Goal: Information Seeking & Learning: Learn about a topic

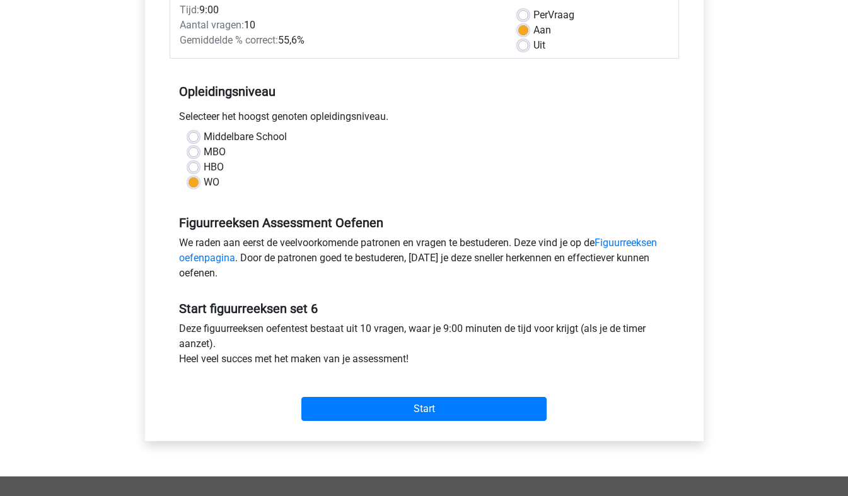
scroll to position [187, 0]
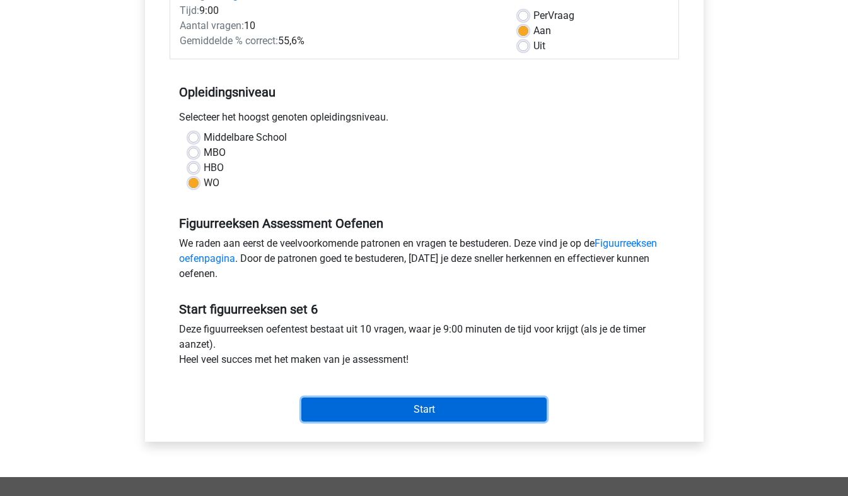
click at [455, 401] on input "Start" at bounding box center [423, 409] width 245 height 24
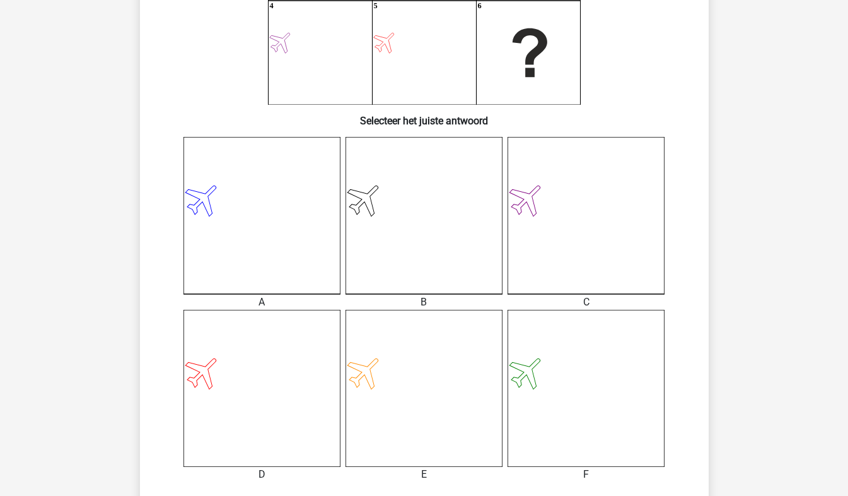
scroll to position [383, 0]
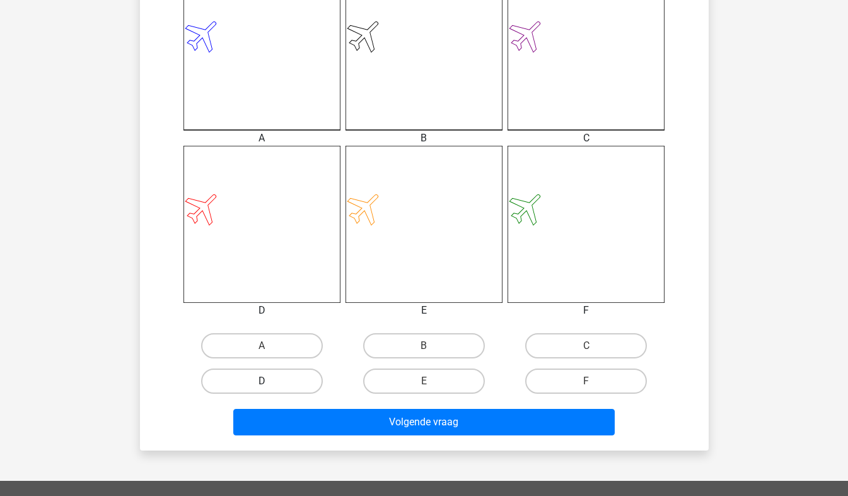
click at [283, 374] on label "D" at bounding box center [262, 380] width 122 height 25
click at [270, 381] on input "D" at bounding box center [266, 385] width 8 height 8
radio input "true"
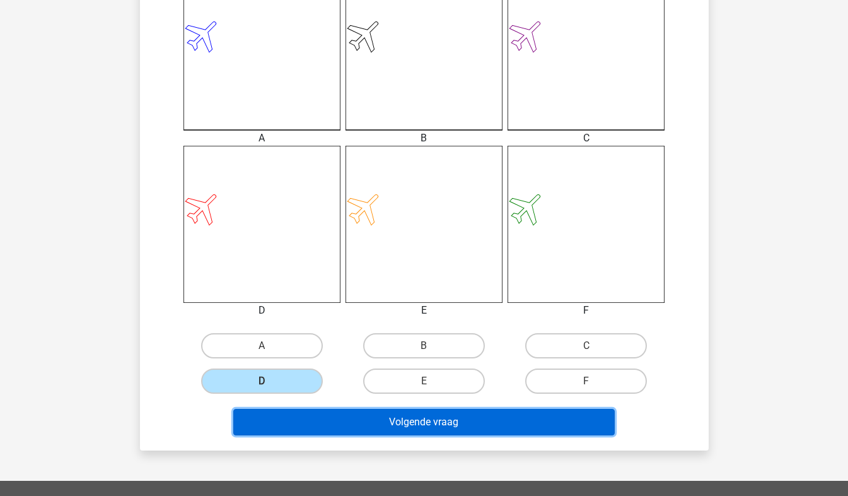
click at [327, 416] on button "Volgende vraag" at bounding box center [423, 422] width 381 height 26
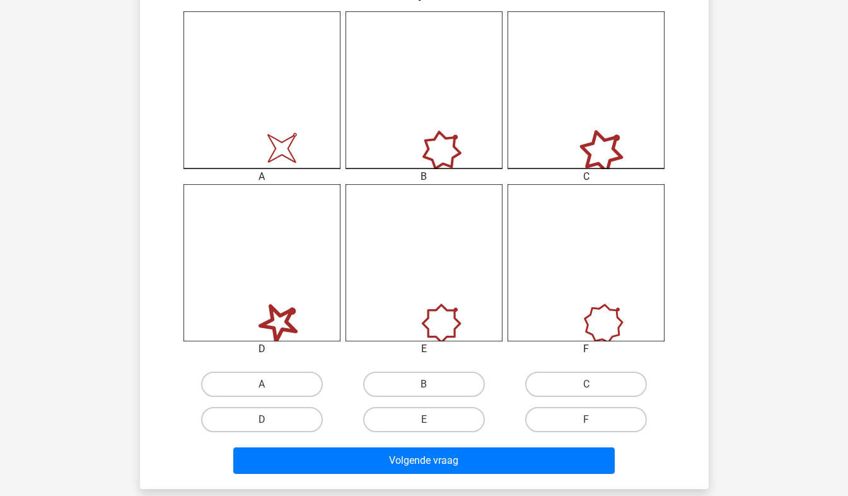
scroll to position [344, 0]
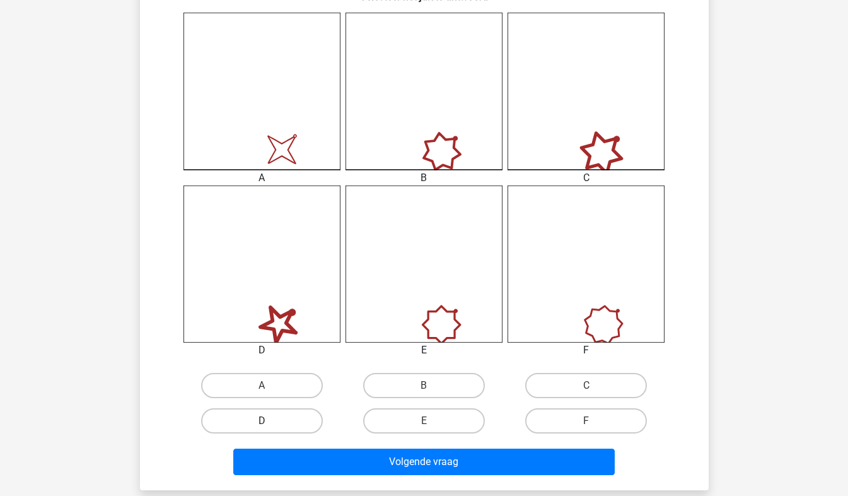
click at [283, 428] on label "D" at bounding box center [262, 420] width 122 height 25
click at [270, 428] on input "D" at bounding box center [266, 425] width 8 height 8
radio input "true"
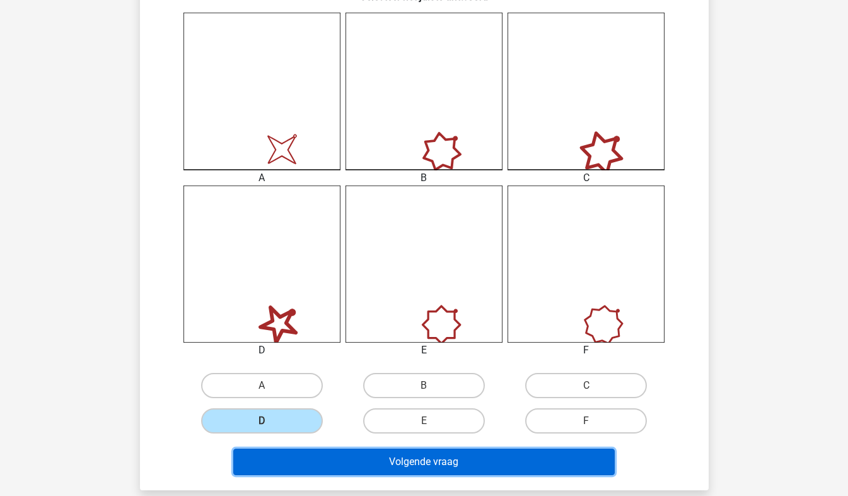
click at [316, 461] on button "Volgende vraag" at bounding box center [423, 461] width 381 height 26
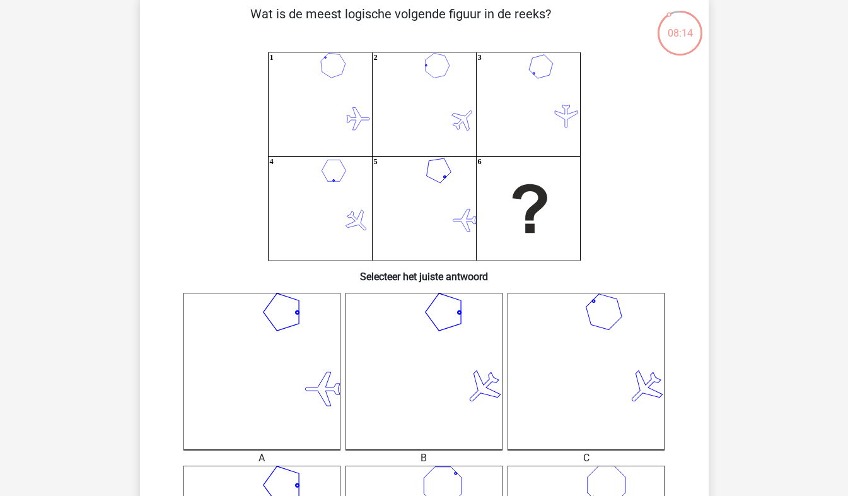
scroll to position [68, 0]
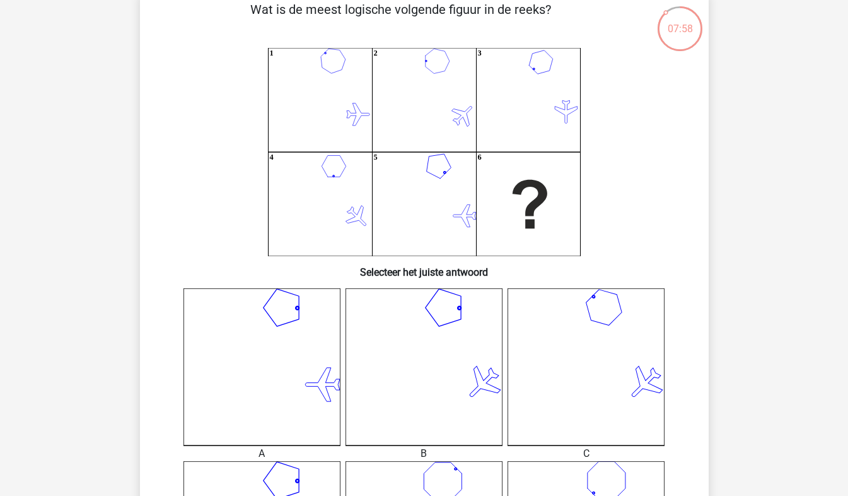
click at [365, 102] on icon "1 2 3 4 5 6" at bounding box center [424, 152] width 508 height 208
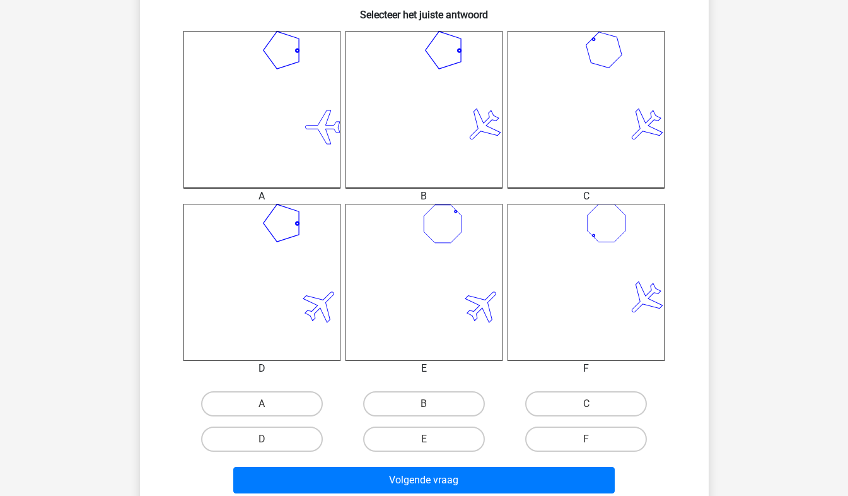
scroll to position [329, 0]
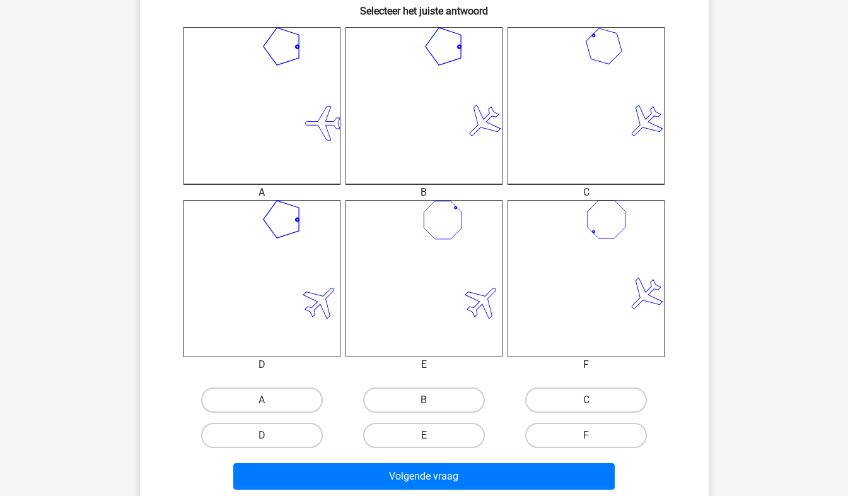
click at [426, 397] on label "B" at bounding box center [424, 399] width 122 height 25
click at [426, 400] on input "B" at bounding box center [428, 404] width 8 height 8
radio input "true"
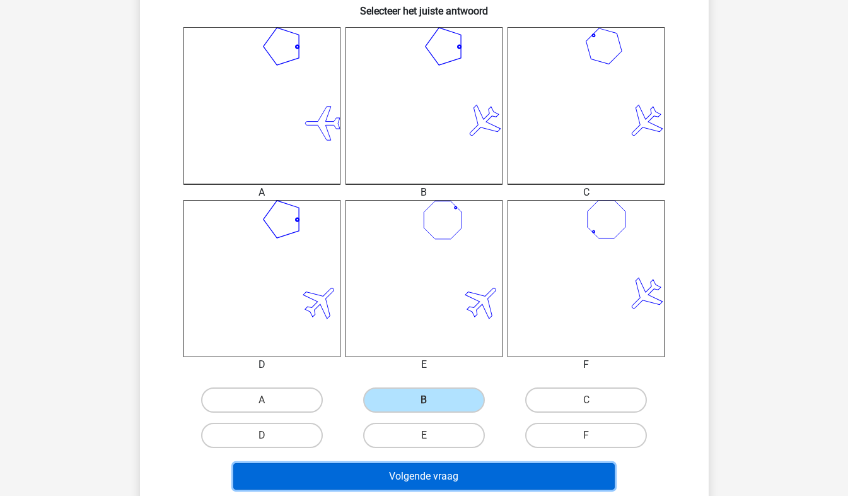
click at [430, 480] on button "Volgende vraag" at bounding box center [423, 476] width 381 height 26
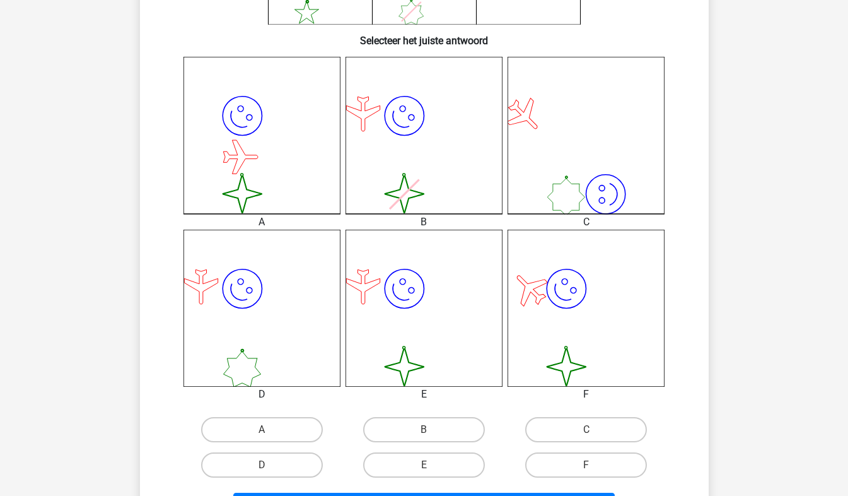
scroll to position [358, 0]
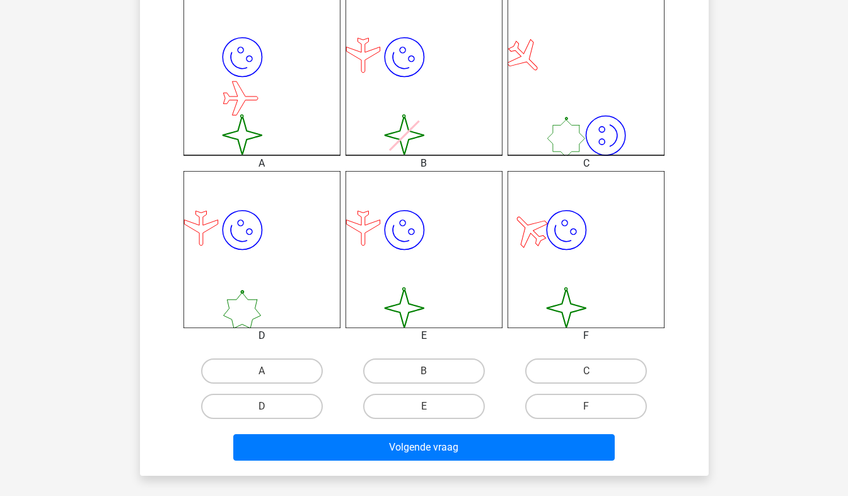
click at [262, 410] on input "D" at bounding box center [266, 410] width 8 height 8
radio input "true"
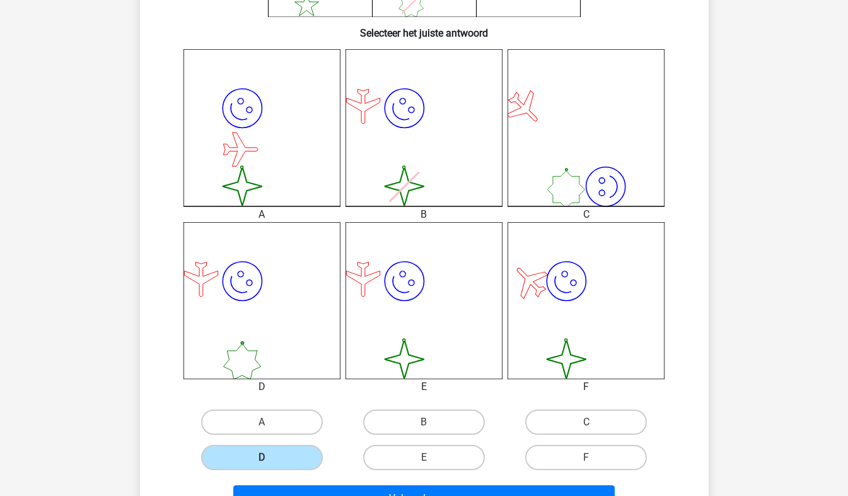
scroll to position [306, 0]
click at [421, 465] on label "E" at bounding box center [424, 457] width 122 height 25
click at [424, 465] on input "E" at bounding box center [428, 462] width 8 height 8
radio input "true"
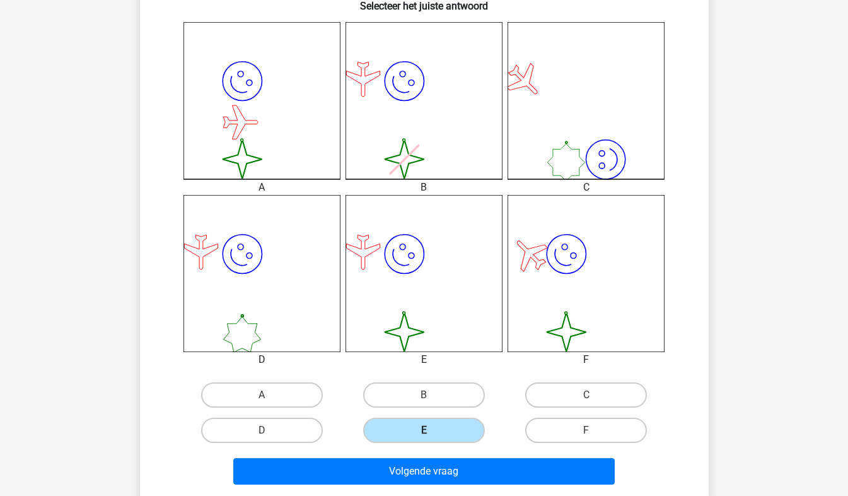
scroll to position [358, 0]
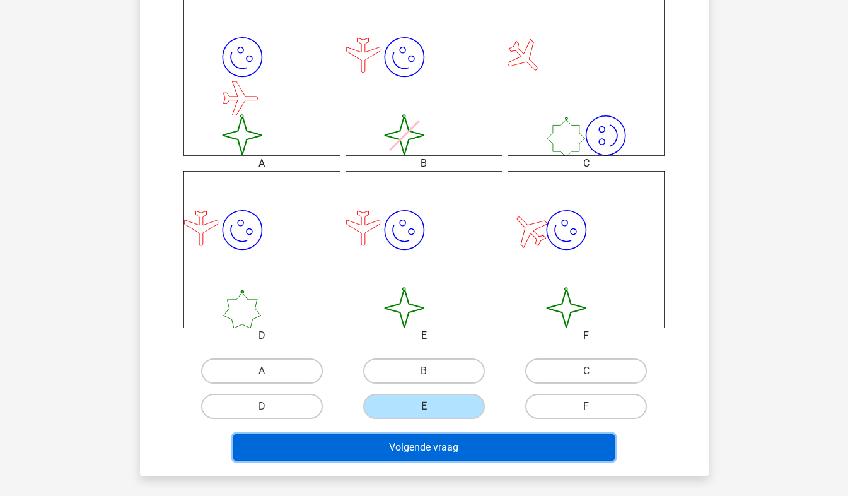
click at [438, 453] on button "Volgende vraag" at bounding box center [423, 447] width 381 height 26
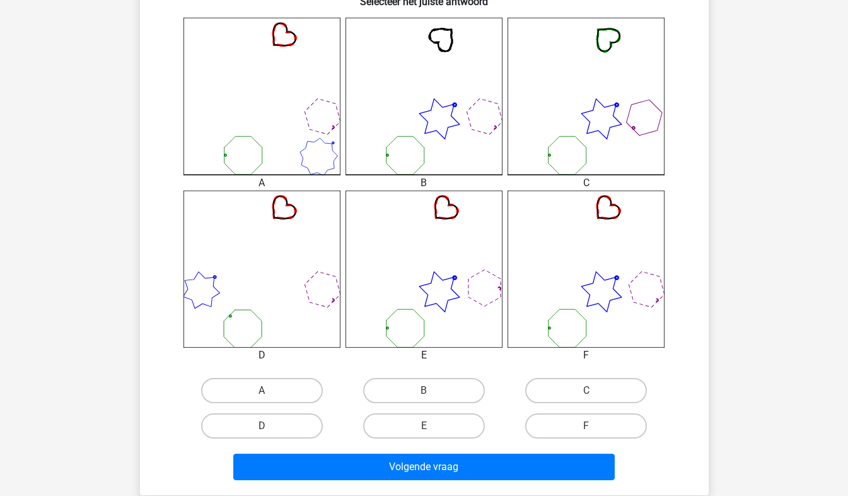
scroll to position [351, 0]
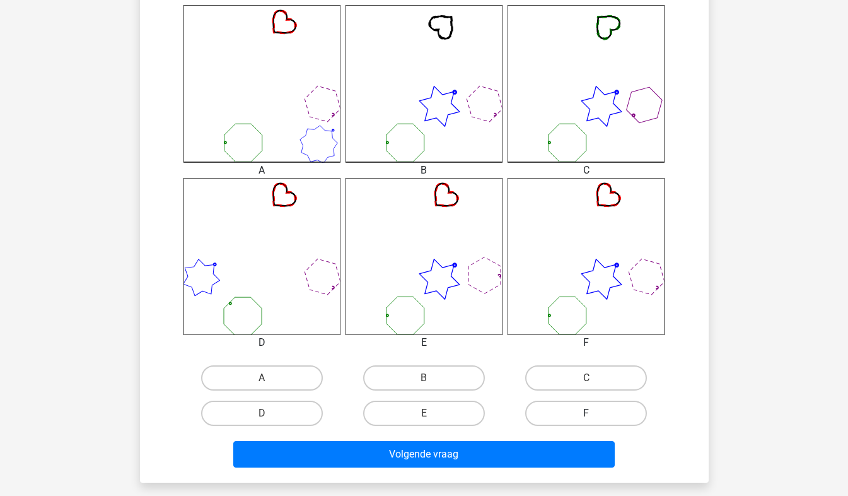
click at [578, 414] on label "F" at bounding box center [586, 412] width 122 height 25
click at [586, 414] on input "F" at bounding box center [590, 417] width 8 height 8
radio input "true"
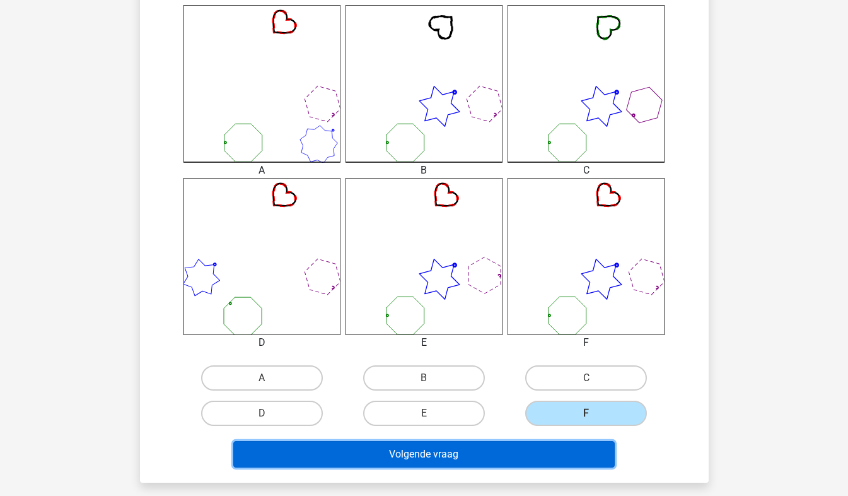
click at [543, 456] on button "Volgende vraag" at bounding box center [423, 454] width 381 height 26
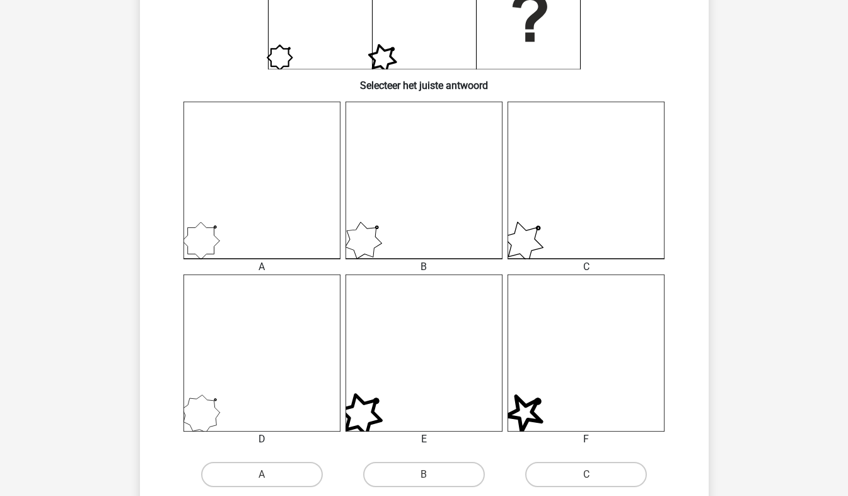
scroll to position [333, 0]
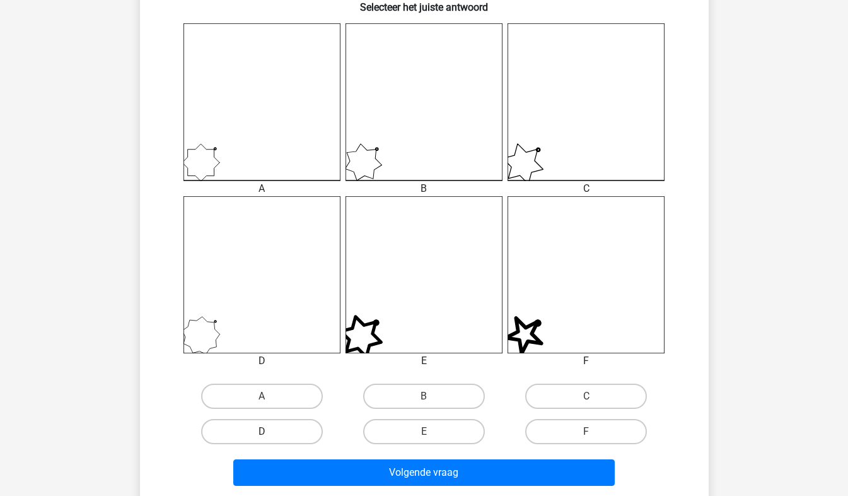
click at [294, 426] on label "D" at bounding box center [262, 431] width 122 height 25
click at [270, 431] on input "D" at bounding box center [266, 435] width 8 height 8
radio input "true"
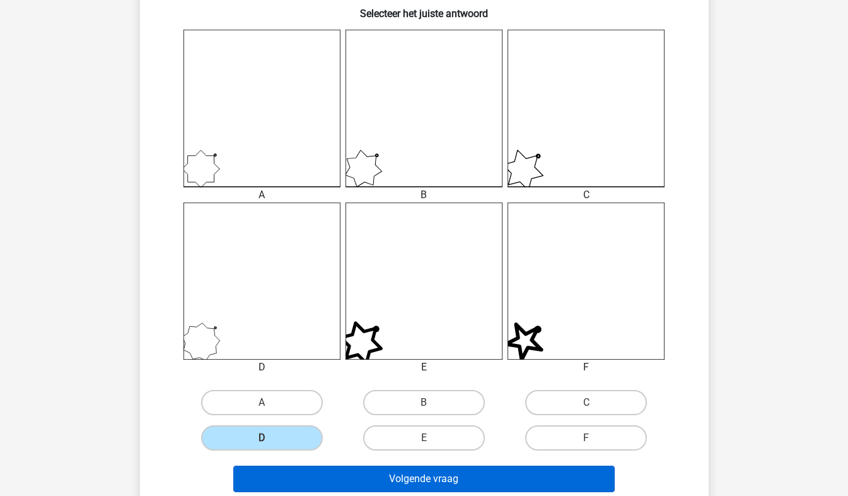
scroll to position [327, 0]
click at [357, 475] on button "Volgende vraag" at bounding box center [423, 478] width 381 height 26
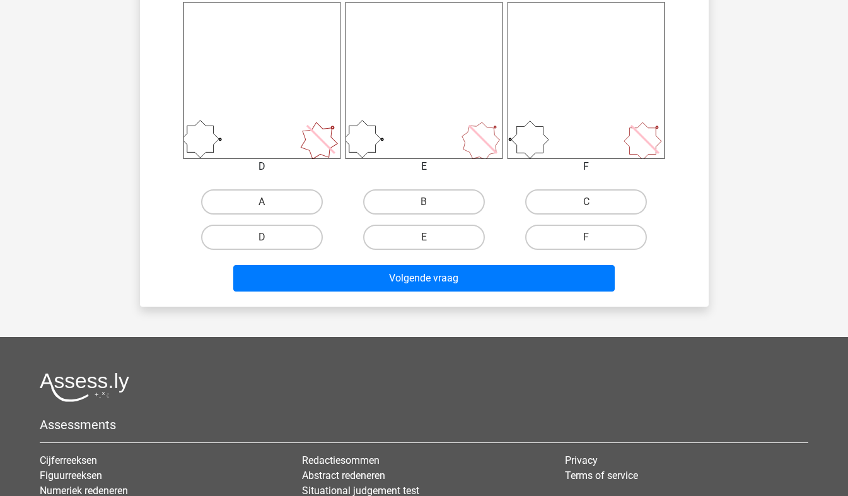
scroll to position [528, 0]
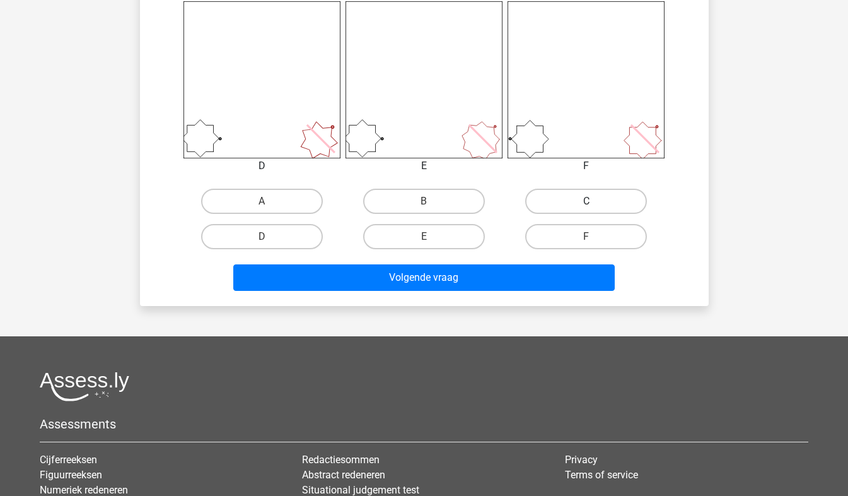
click at [613, 203] on label "C" at bounding box center [586, 201] width 122 height 25
click at [595, 203] on input "C" at bounding box center [590, 205] width 8 height 8
radio input "true"
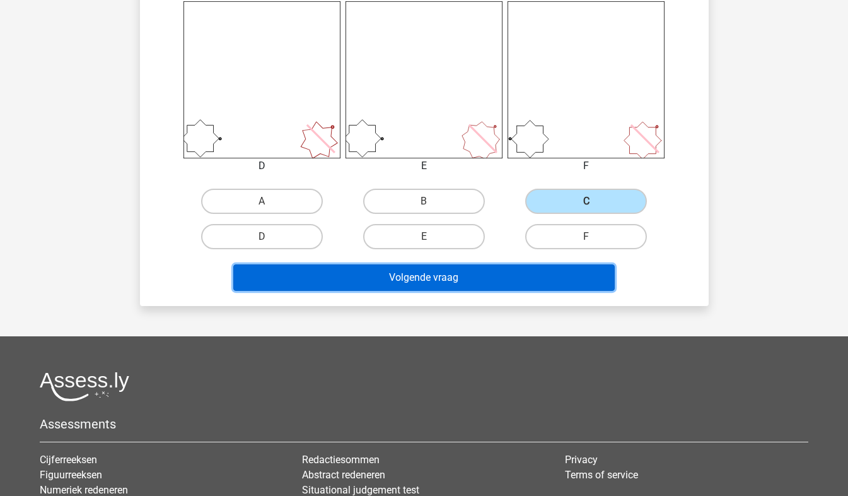
click at [550, 271] on button "Volgende vraag" at bounding box center [423, 277] width 381 height 26
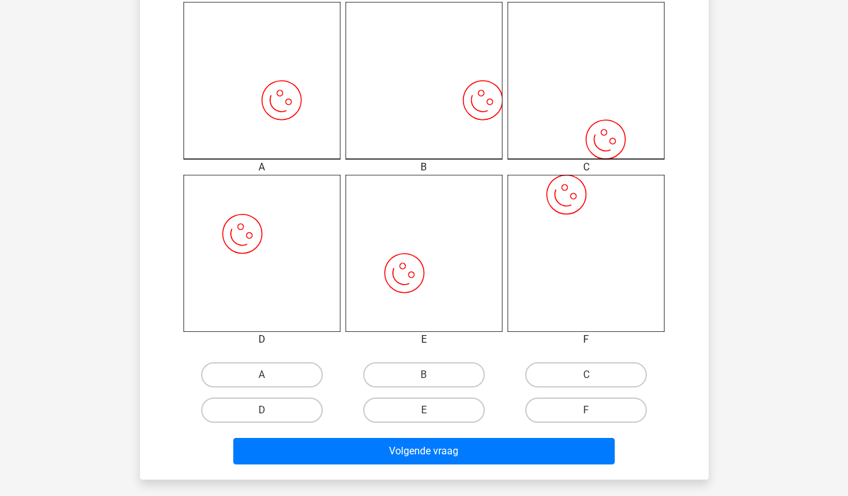
scroll to position [356, 0]
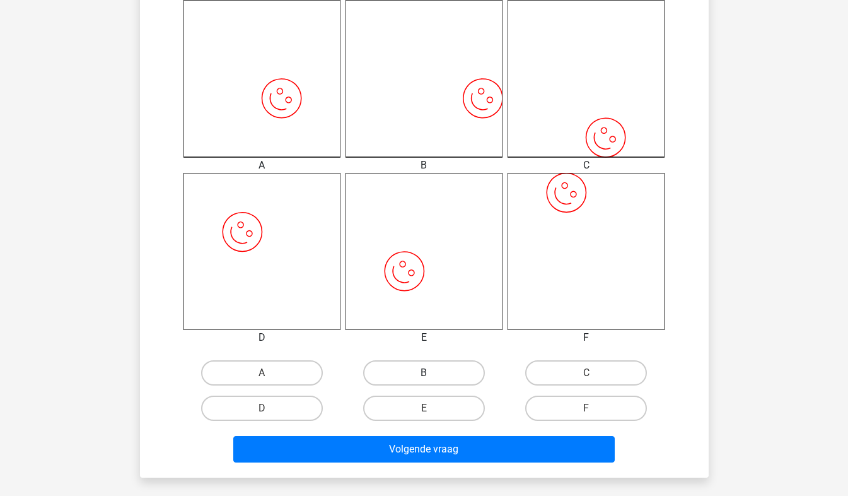
click at [429, 371] on label "B" at bounding box center [424, 372] width 122 height 25
click at [429, 373] on input "B" at bounding box center [428, 377] width 8 height 8
radio input "true"
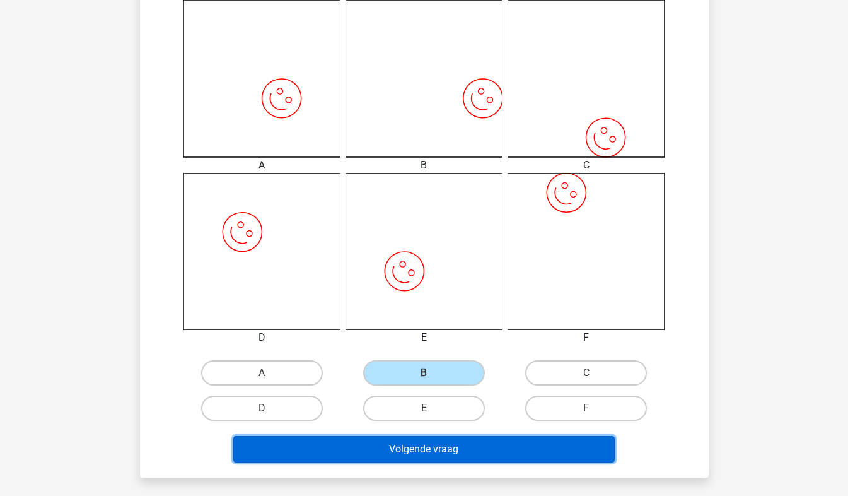
click at [437, 451] on button "Volgende vraag" at bounding box center [423, 449] width 381 height 26
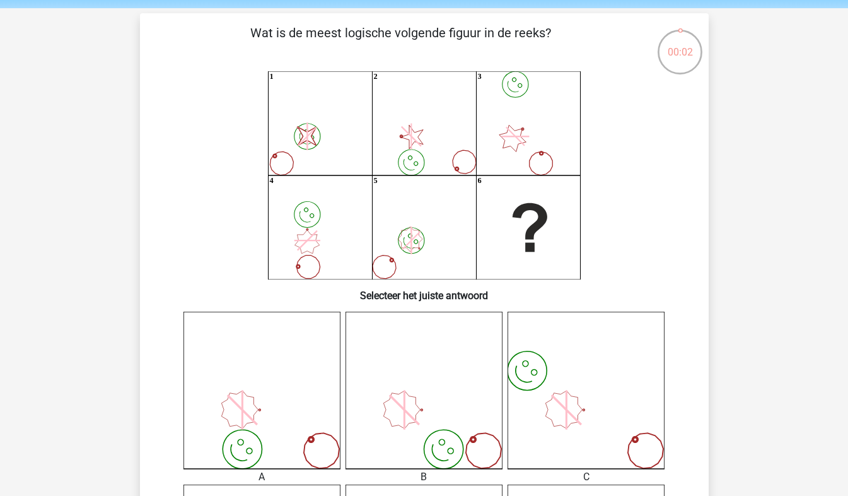
scroll to position [20, 0]
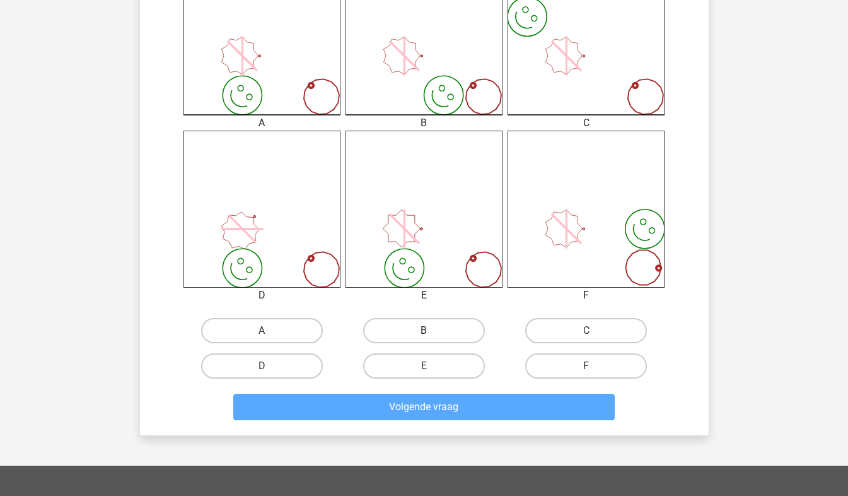
scroll to position [399, 0]
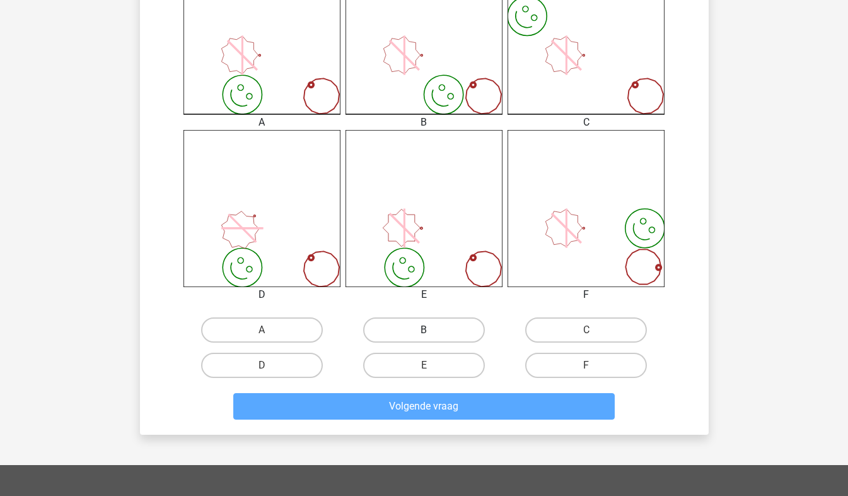
click at [421, 327] on label "B" at bounding box center [424, 329] width 122 height 25
click at [424, 330] on input "B" at bounding box center [428, 334] width 8 height 8
radio input "true"
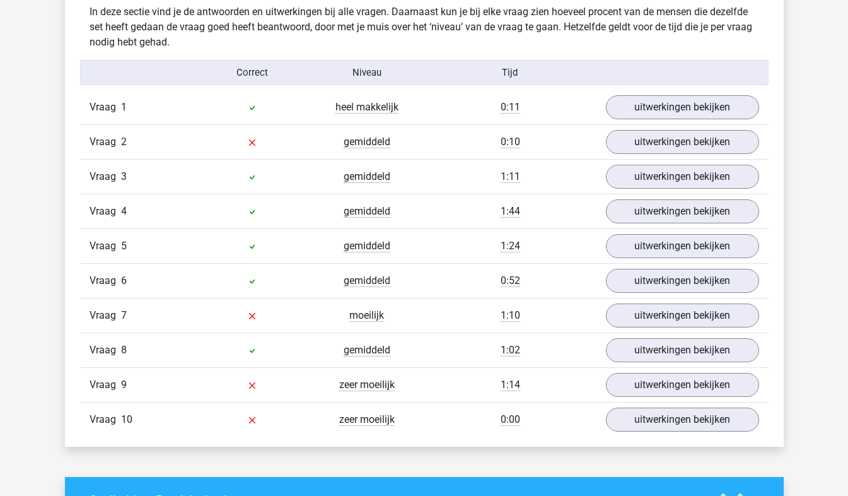
scroll to position [997, 0]
click at [707, 343] on link "uitwerkingen bekijken" at bounding box center [682, 351] width 176 height 28
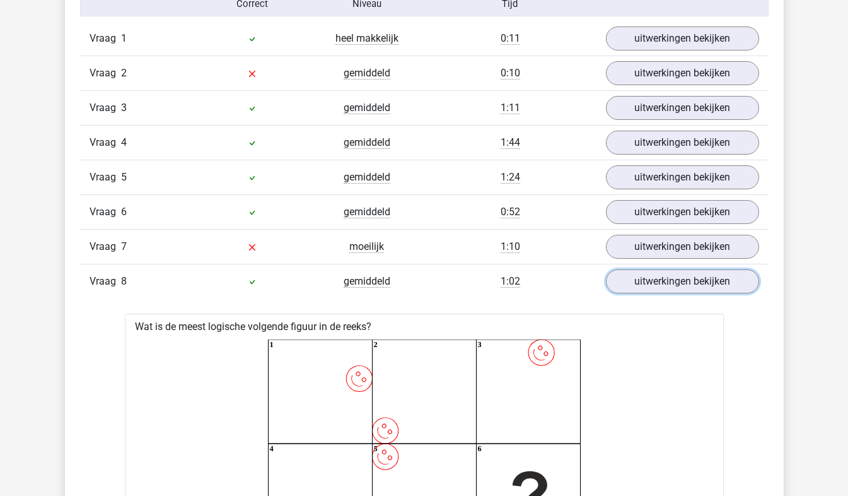
scroll to position [1067, 0]
click at [545, 293] on div "Vraag 8 gemiddeld 1:02 uitwerkingen bekijken" at bounding box center [424, 280] width 688 height 35
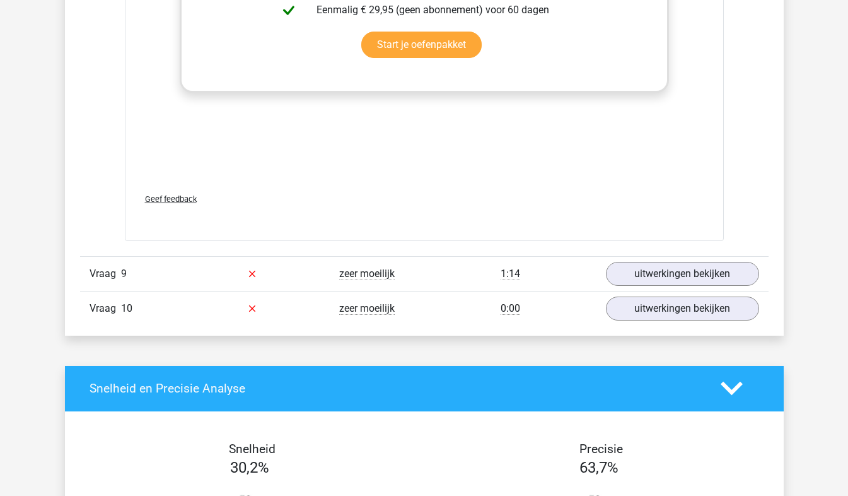
scroll to position [2255, 0]
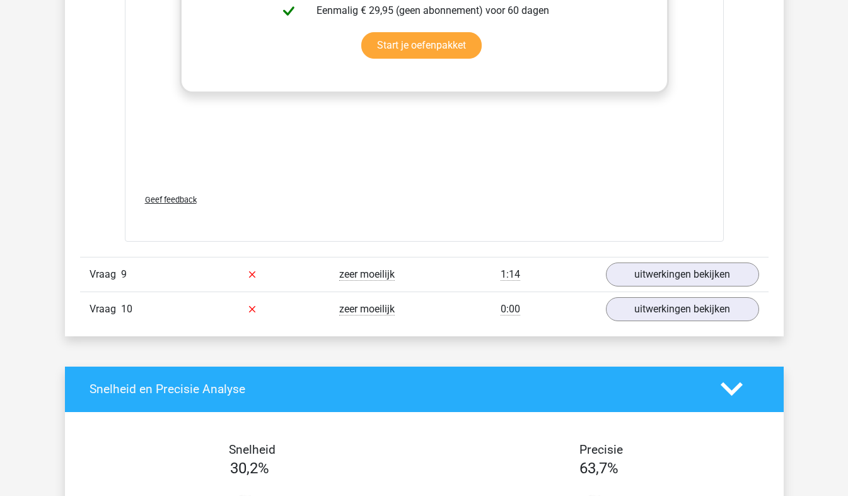
click at [584, 276] on div "1:14" at bounding box center [510, 274] width 172 height 15
click at [622, 272] on link "uitwerkingen bekijken" at bounding box center [682, 274] width 176 height 28
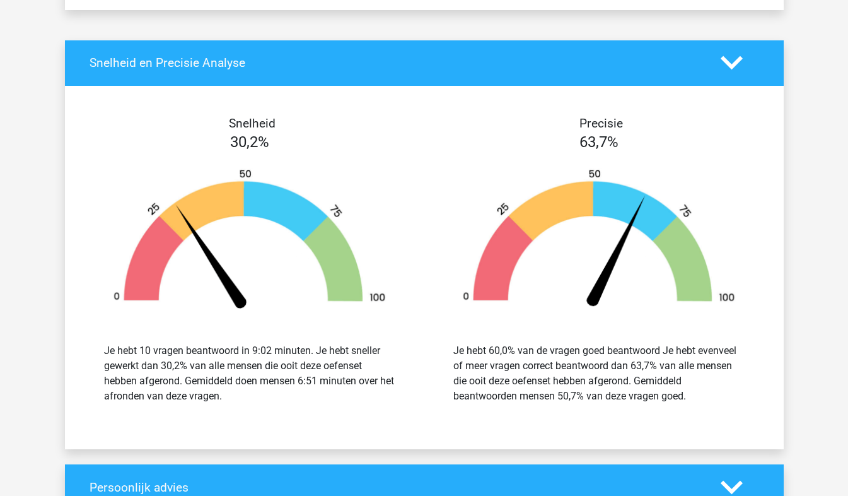
scroll to position [3752, 0]
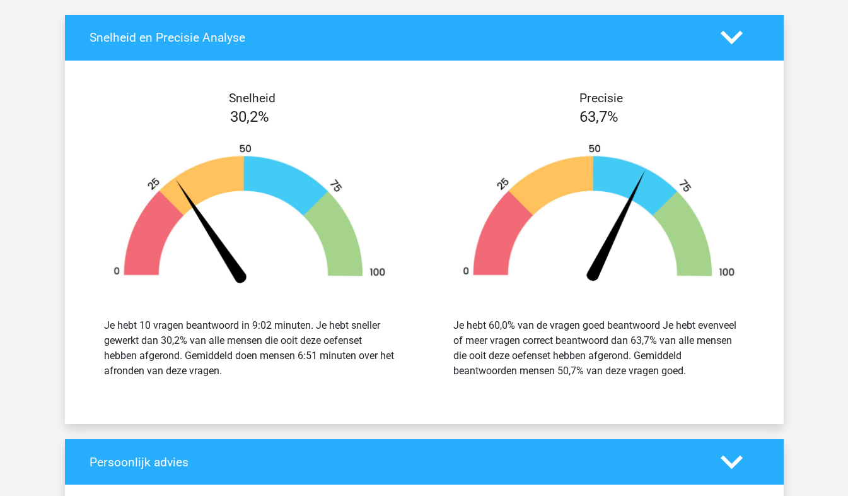
click at [727, 40] on polygon at bounding box center [732, 38] width 22 height 14
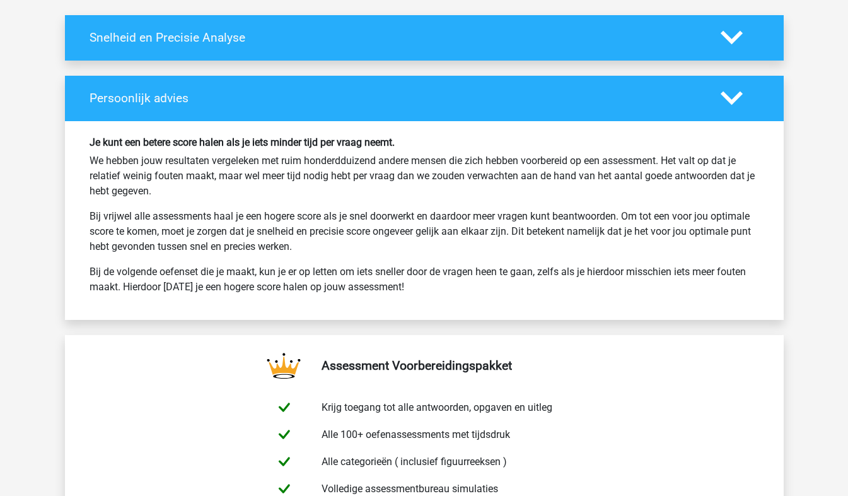
click at [724, 95] on polygon at bounding box center [732, 98] width 22 height 14
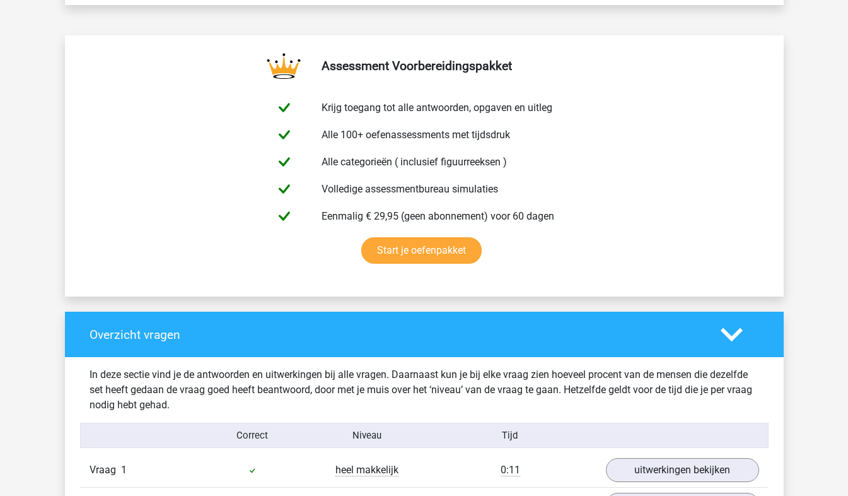
scroll to position [636, 0]
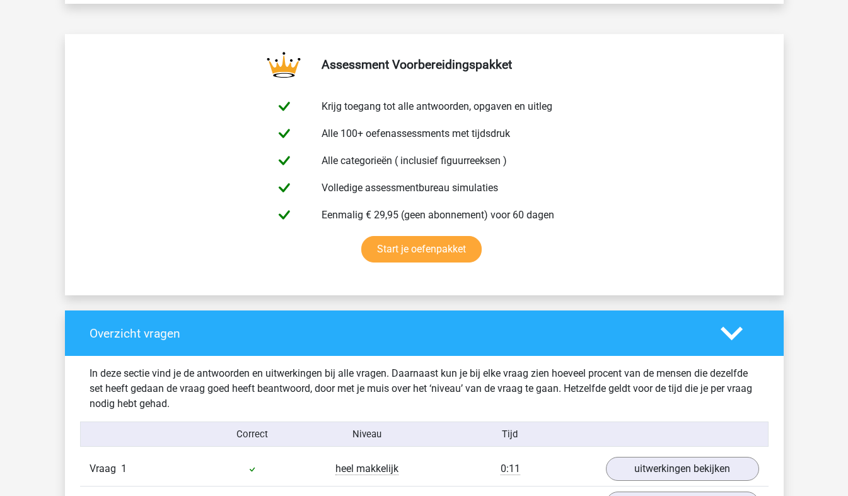
click at [717, 329] on div at bounding box center [739, 333] width 57 height 22
click at [733, 335] on polygon at bounding box center [732, 333] width 22 height 14
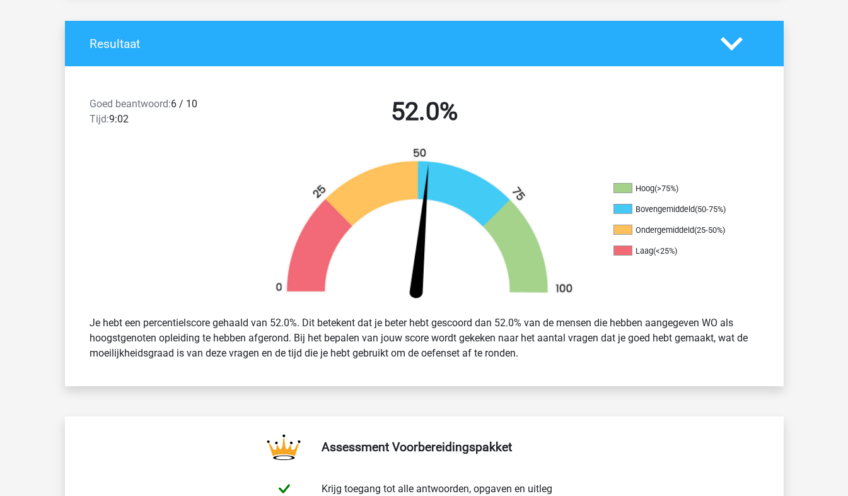
scroll to position [0, 0]
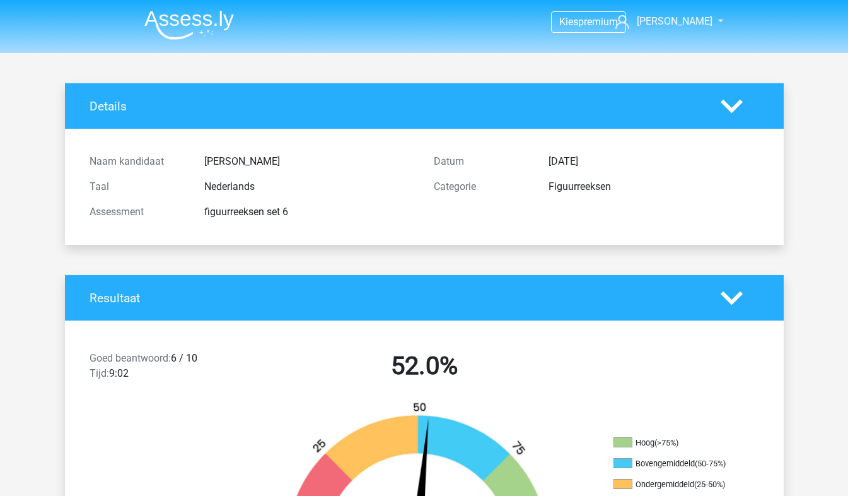
click at [725, 300] on icon at bounding box center [732, 298] width 22 height 22
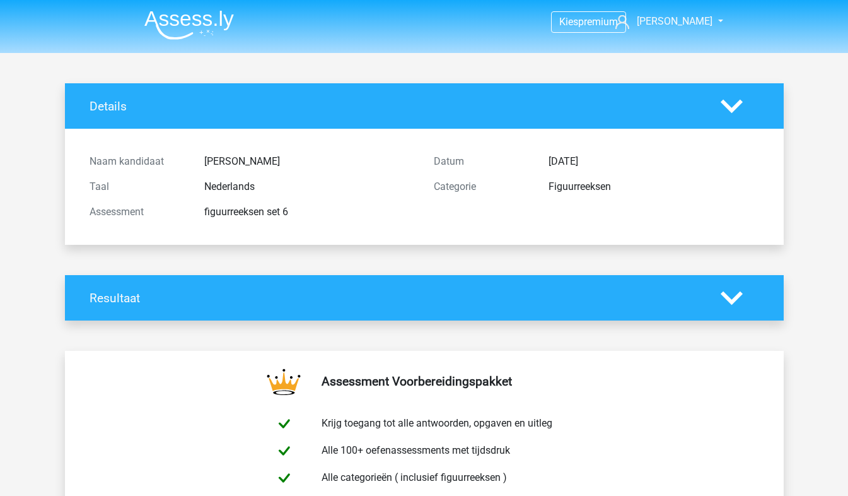
click at [728, 295] on icon at bounding box center [732, 298] width 22 height 22
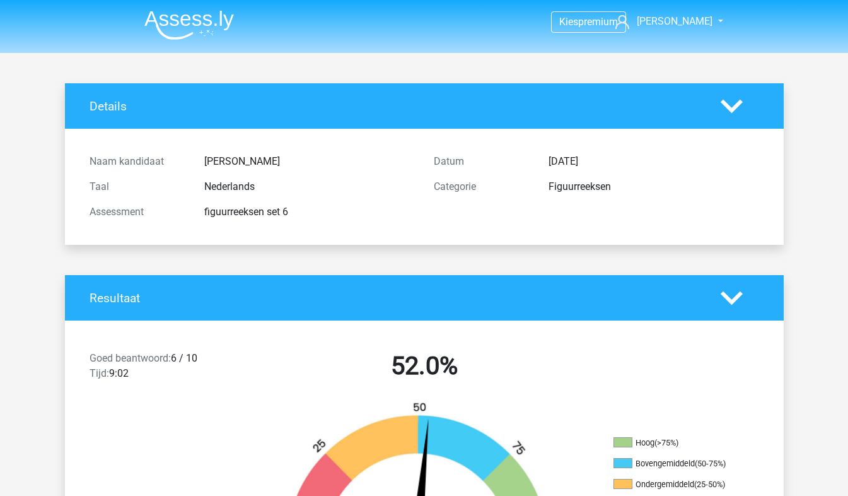
click at [728, 295] on icon at bounding box center [732, 298] width 22 height 22
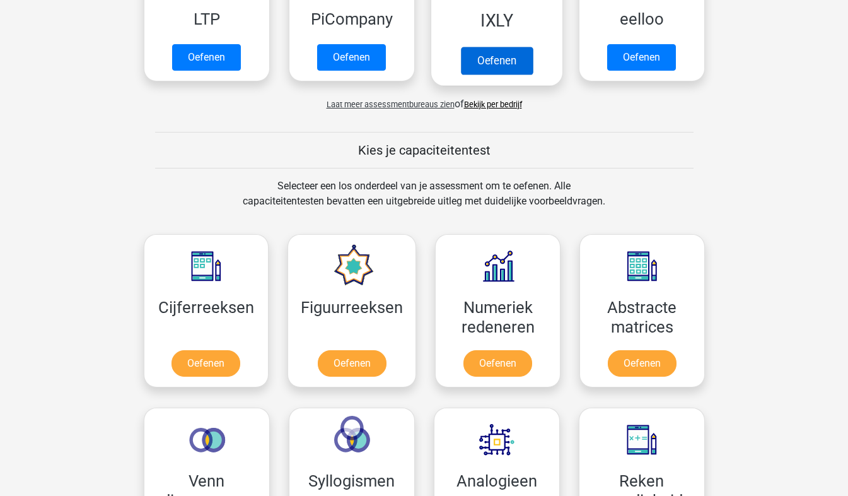
scroll to position [445, 0]
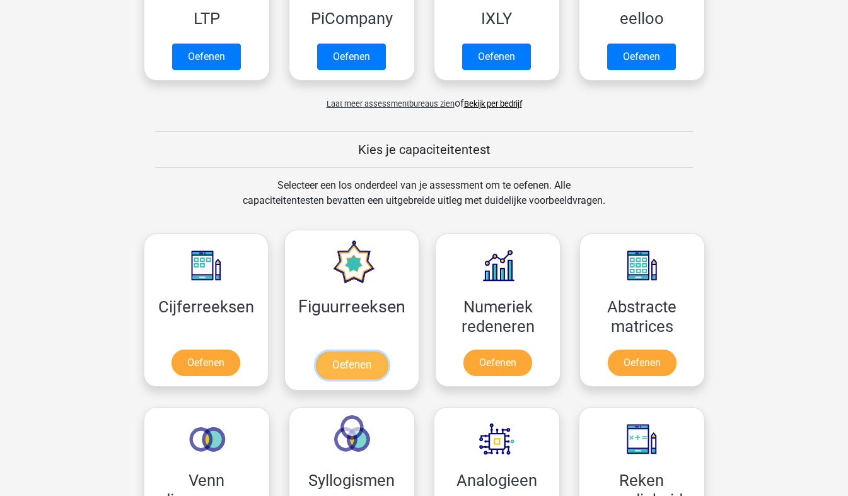
click at [371, 361] on link "Oefenen" at bounding box center [352, 365] width 72 height 28
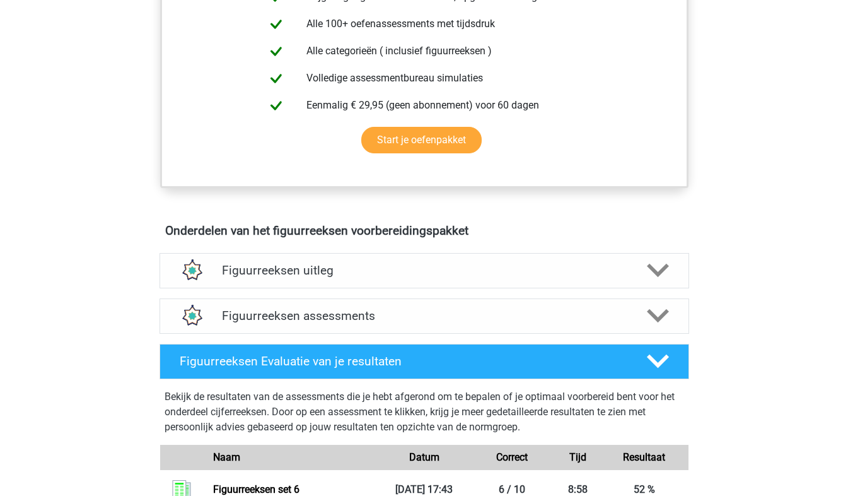
scroll to position [564, 0]
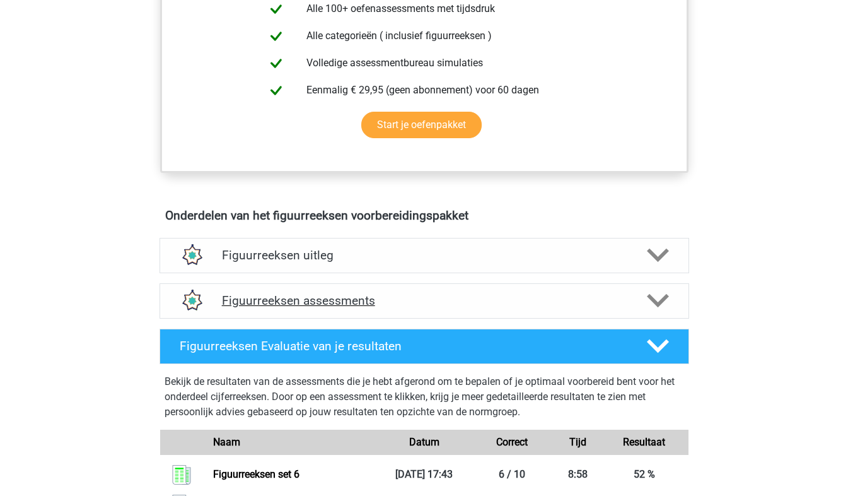
click at [323, 311] on div "Figuurreeksen assessments" at bounding box center [425, 300] width 530 height 35
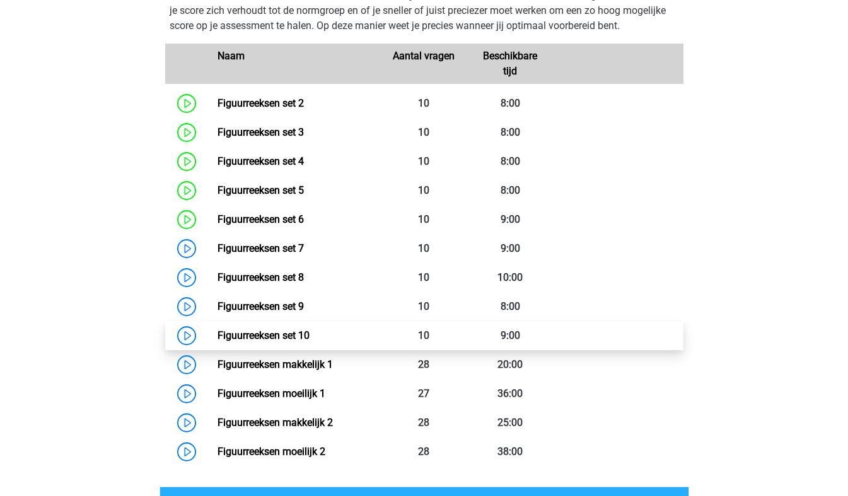
scroll to position [902, 0]
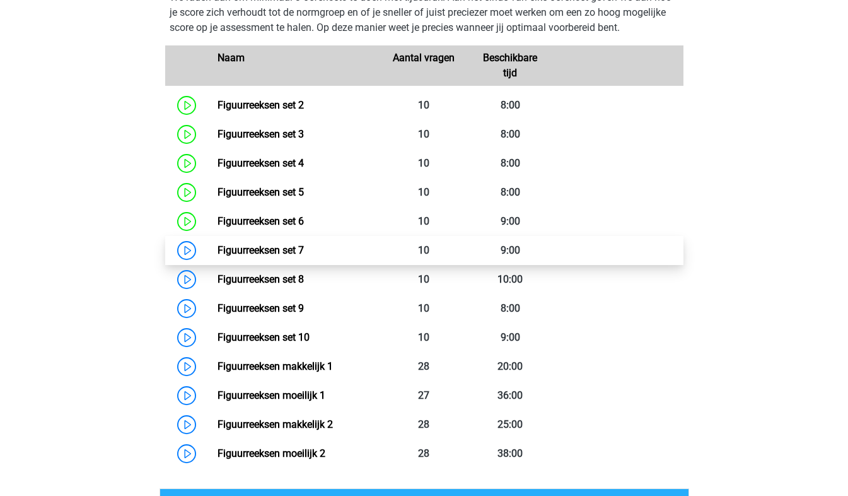
click at [242, 255] on link "Figuurreeksen set 7" at bounding box center [261, 250] width 86 height 12
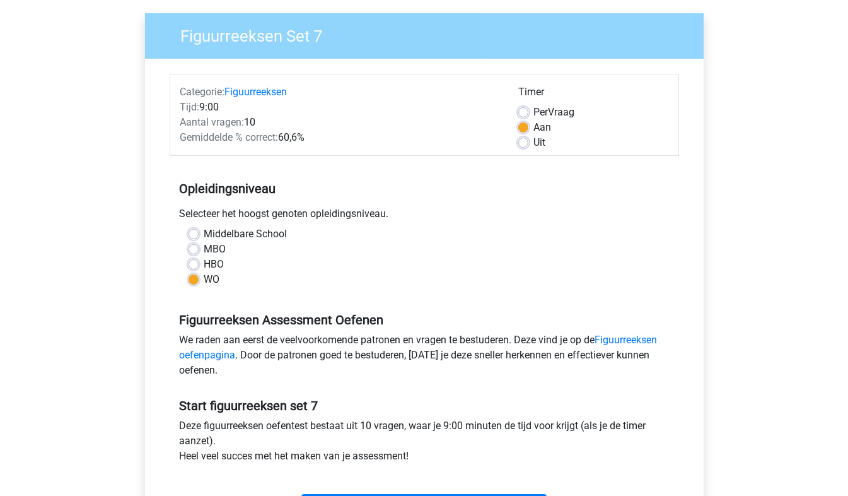
scroll to position [90, 0]
click at [528, 142] on div "Uit" at bounding box center [593, 143] width 151 height 15
click at [533, 145] on label "Uit" at bounding box center [539, 143] width 12 height 15
click at [524, 145] on input "Uit" at bounding box center [523, 142] width 10 height 13
radio input "true"
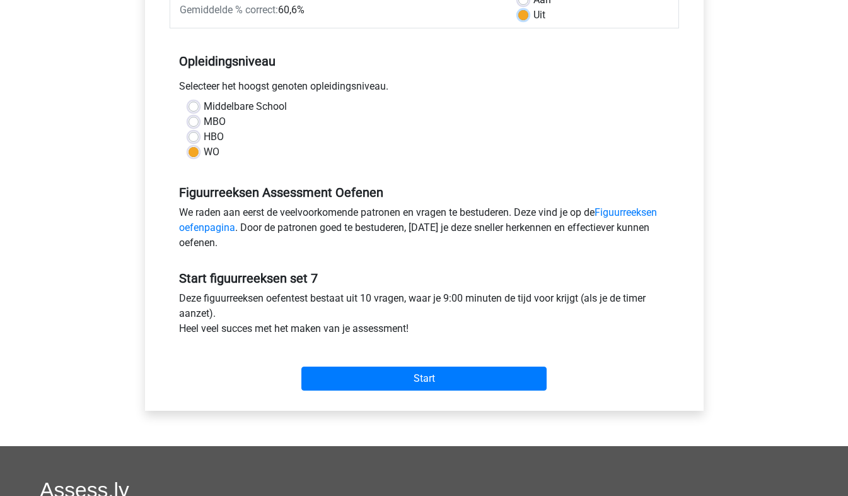
scroll to position [223, 0]
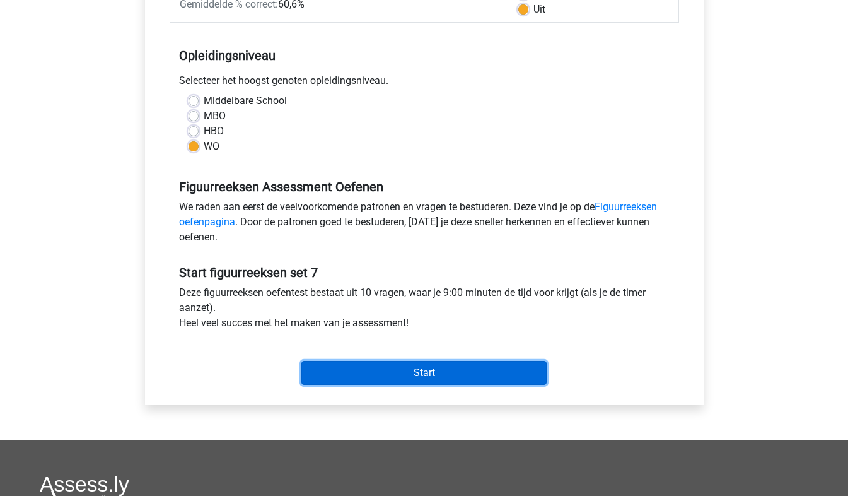
click at [429, 373] on input "Start" at bounding box center [423, 373] width 245 height 24
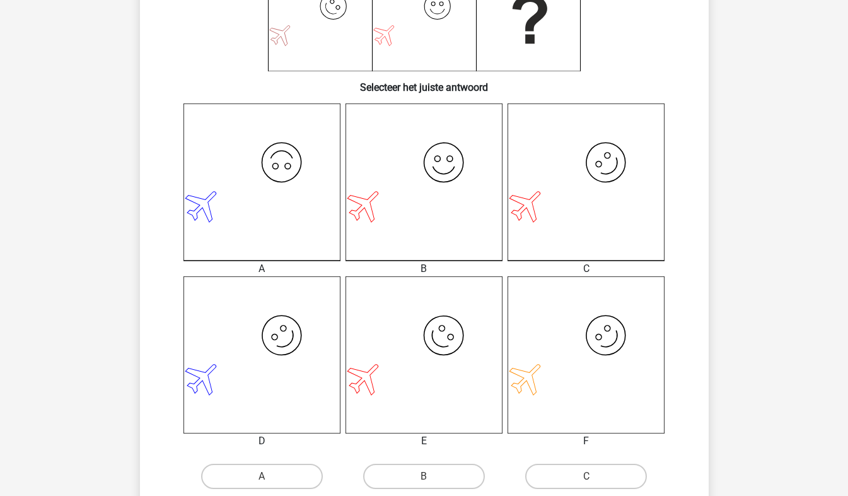
scroll to position [301, 0]
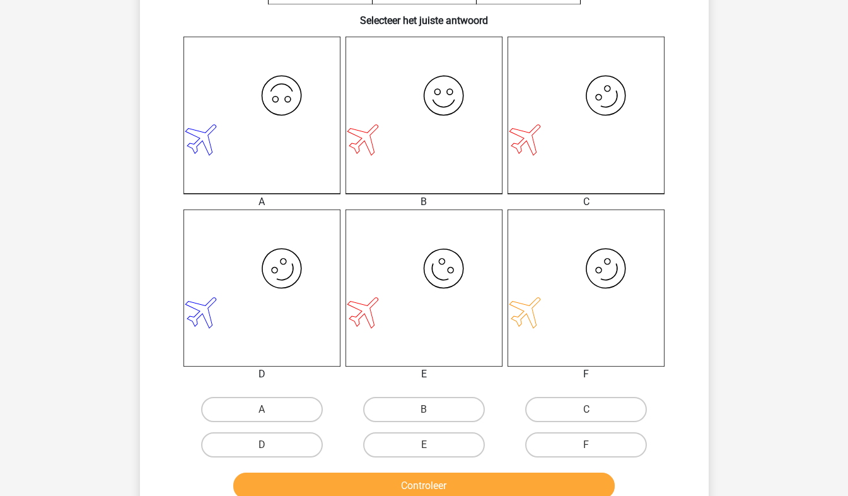
click at [658, 135] on icon "image/svg+xml" at bounding box center [586, 115] width 157 height 157
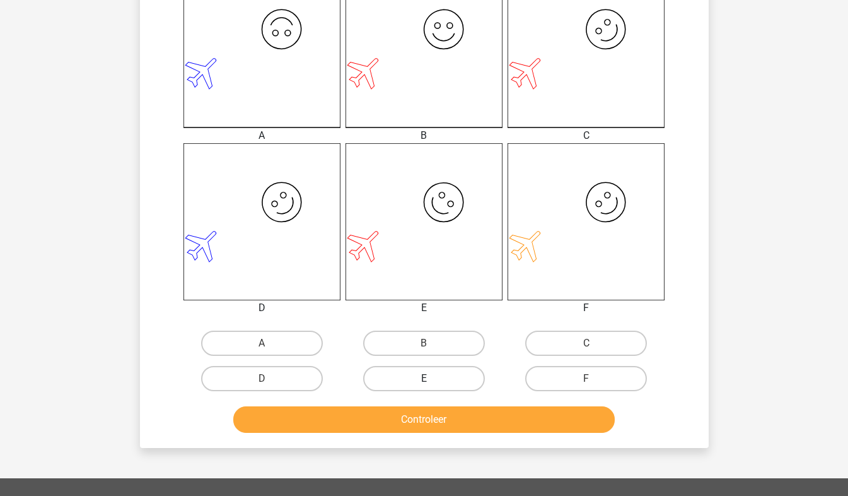
scroll to position [369, 0]
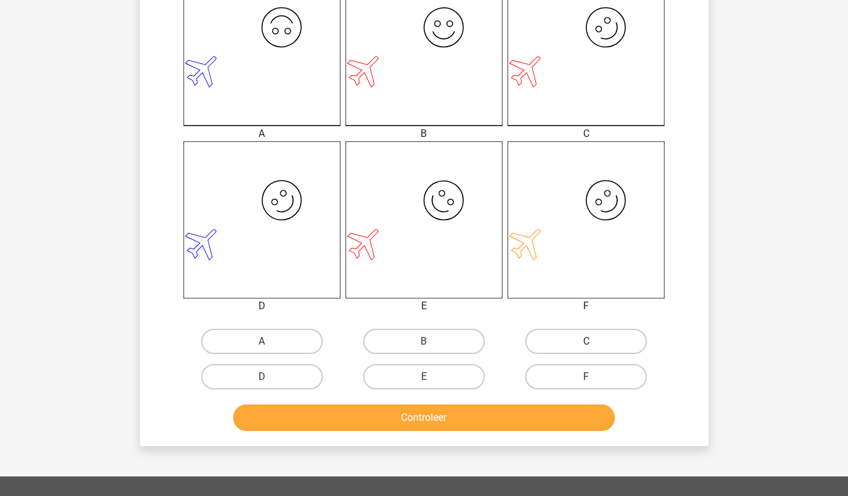
click at [540, 333] on label "C" at bounding box center [586, 340] width 122 height 25
click at [586, 341] on input "C" at bounding box center [590, 345] width 8 height 8
radio input "true"
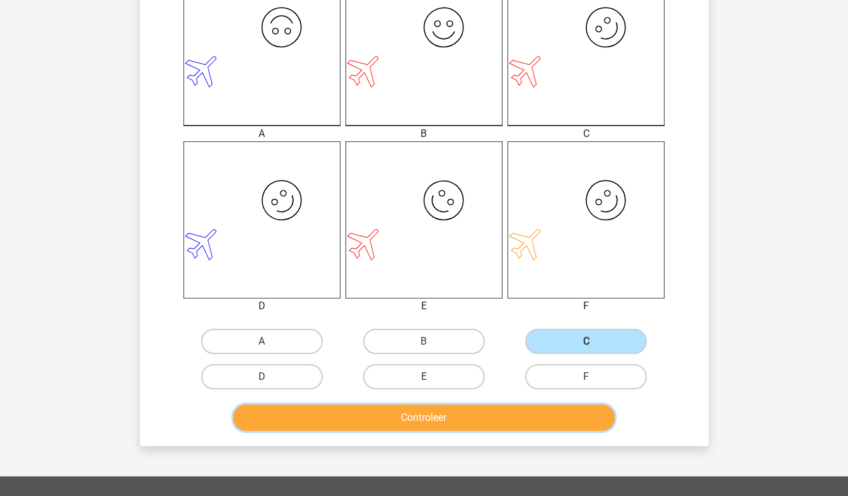
click at [479, 417] on button "Controleer" at bounding box center [423, 417] width 381 height 26
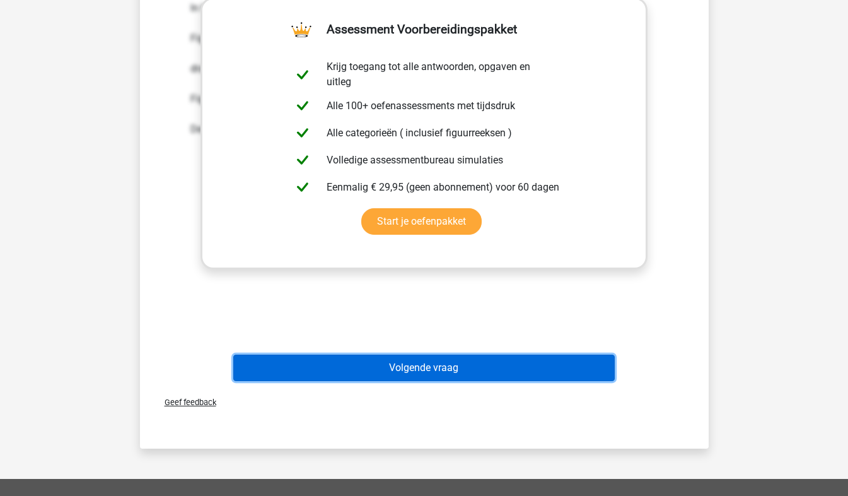
click at [464, 378] on button "Volgende vraag" at bounding box center [423, 367] width 381 height 26
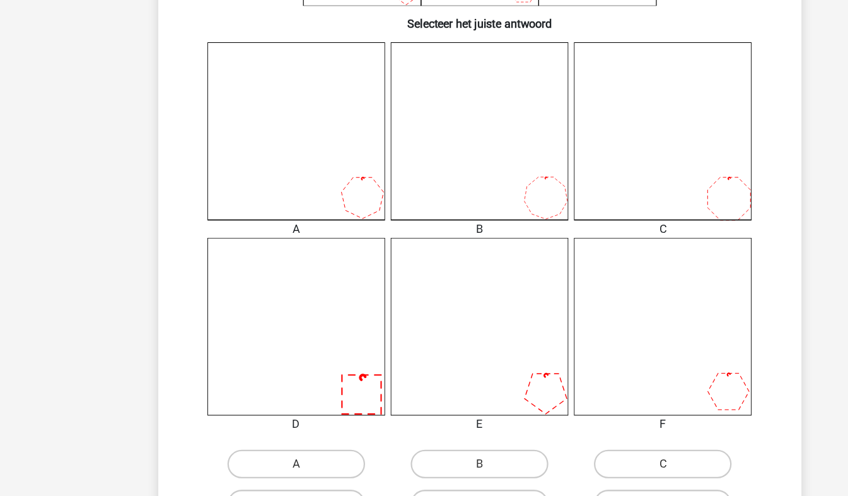
scroll to position [320, 0]
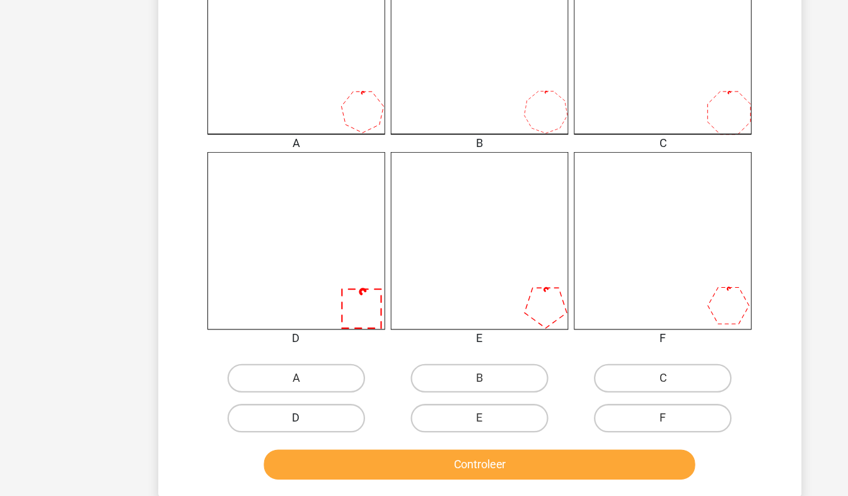
click at [292, 421] on label "D" at bounding box center [262, 425] width 122 height 25
click at [270, 426] on input "D" at bounding box center [266, 430] width 8 height 8
radio input "true"
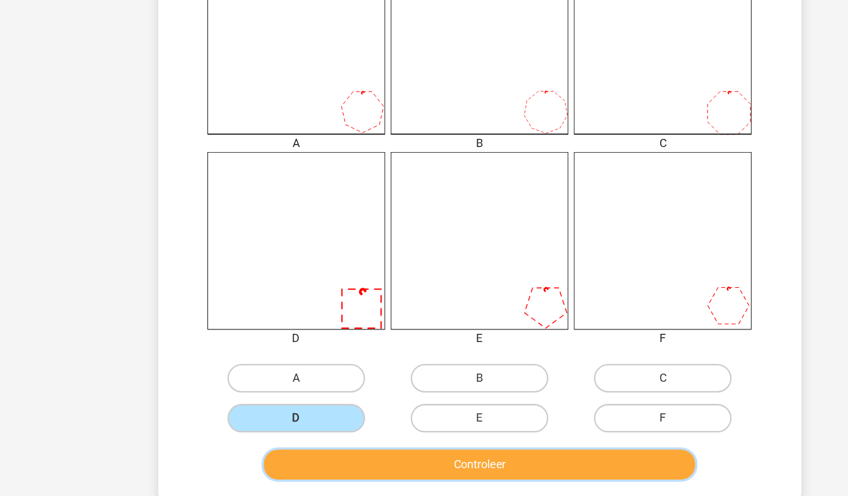
click at [337, 457] on button "Controleer" at bounding box center [423, 466] width 381 height 26
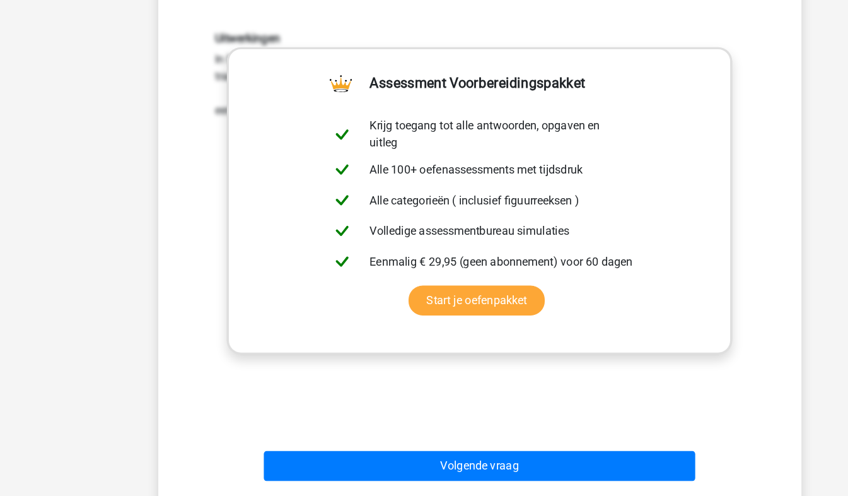
scroll to position [723, 0]
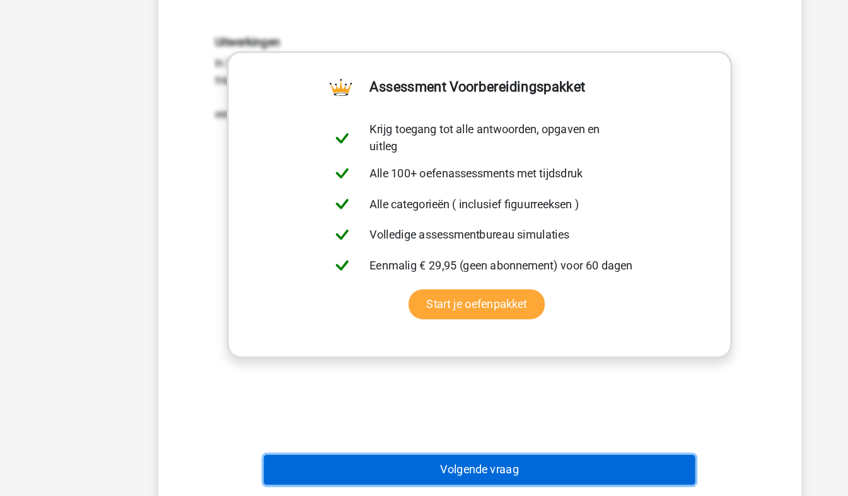
click at [503, 461] on button "Volgende vraag" at bounding box center [423, 469] width 381 height 26
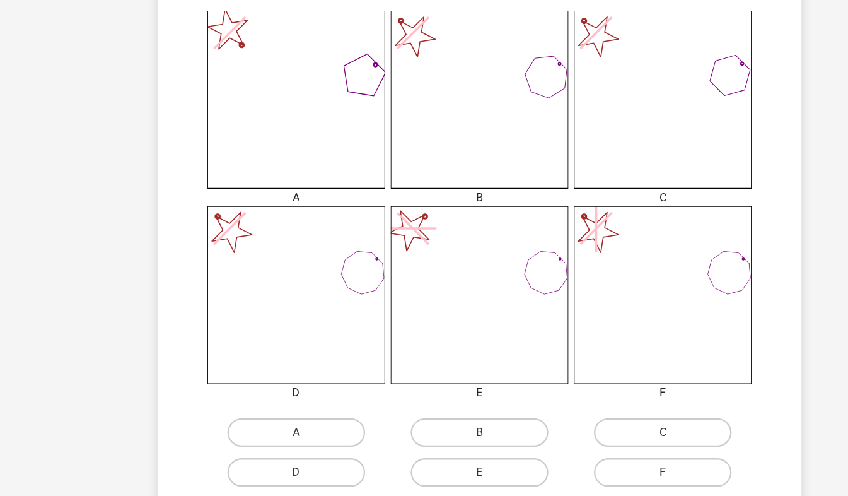
scroll to position [351, 0]
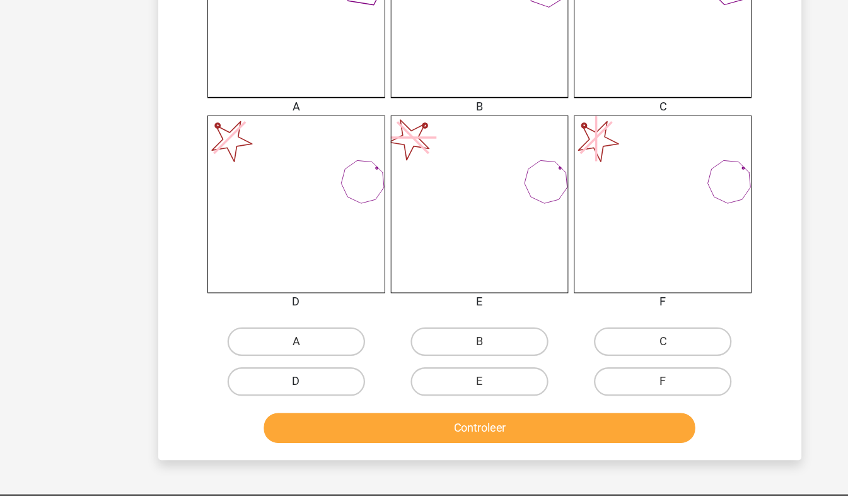
click at [289, 394] on label "D" at bounding box center [262, 393] width 122 height 25
click at [270, 394] on input "D" at bounding box center [266, 398] width 8 height 8
radio input "true"
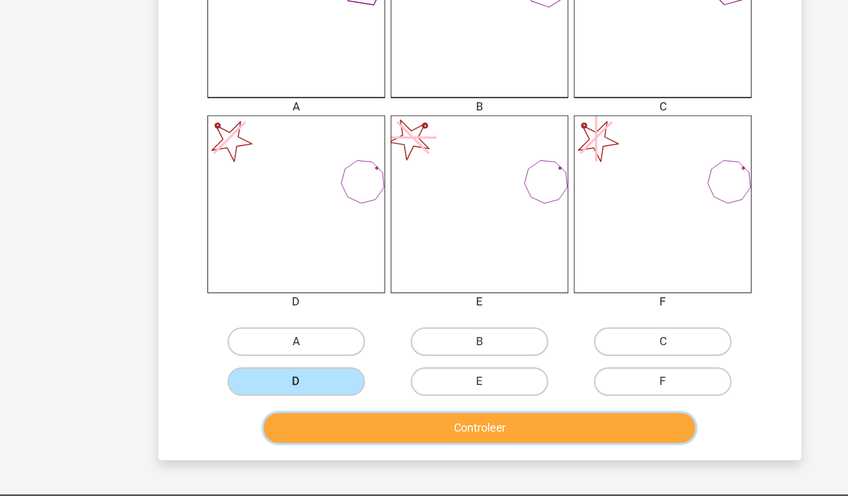
click at [301, 422] on button "Controleer" at bounding box center [423, 435] width 381 height 26
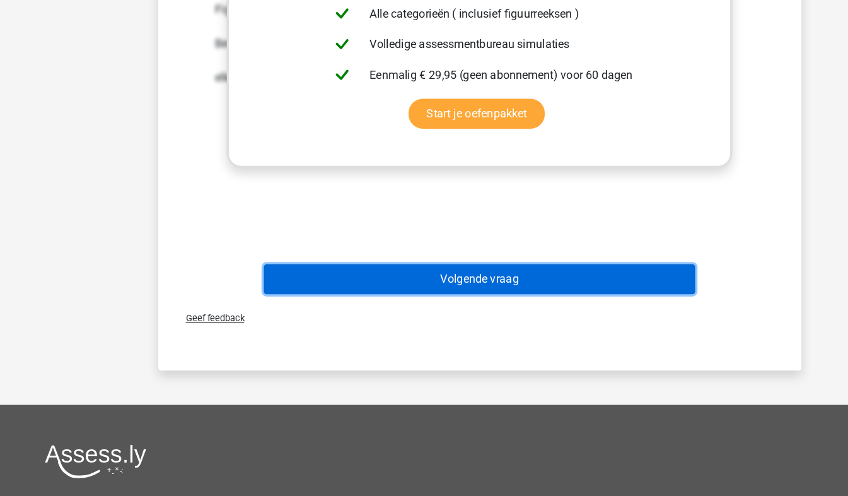
click at [474, 297] on button "Volgende vraag" at bounding box center [423, 304] width 381 height 26
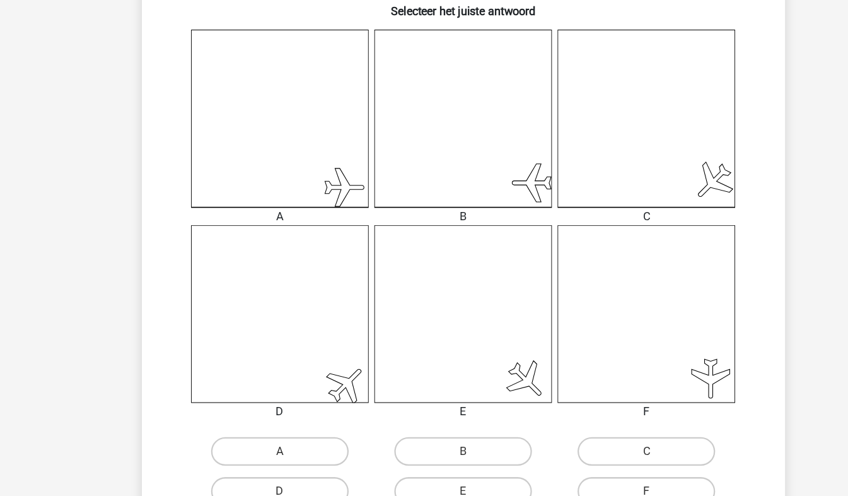
scroll to position [310, 0]
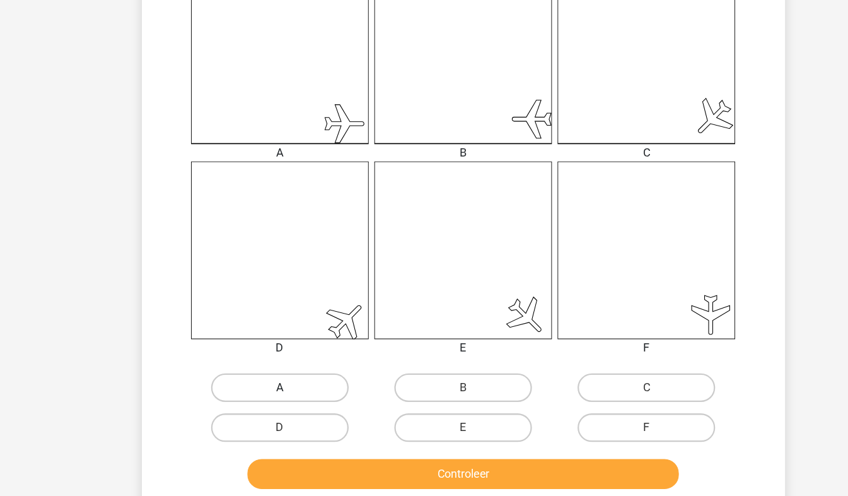
click at [294, 397] on label "A" at bounding box center [262, 399] width 122 height 25
click at [270, 400] on input "A" at bounding box center [266, 404] width 8 height 8
radio input "true"
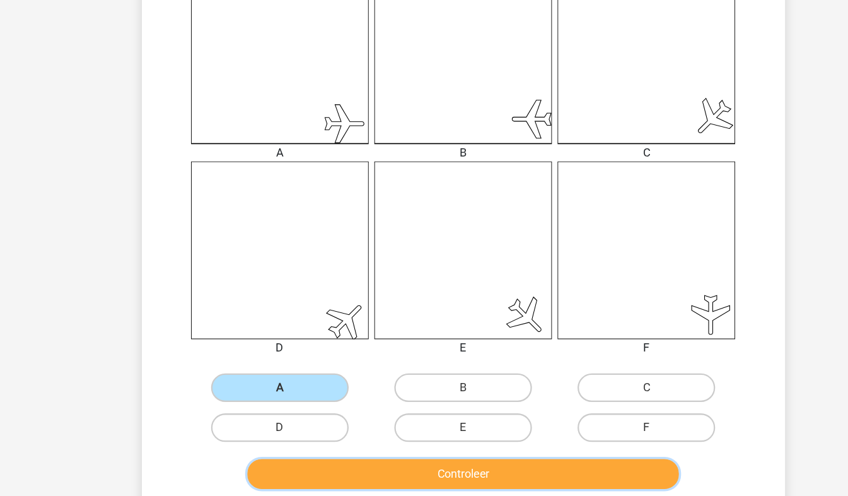
click at [376, 472] on button "Controleer" at bounding box center [423, 476] width 381 height 26
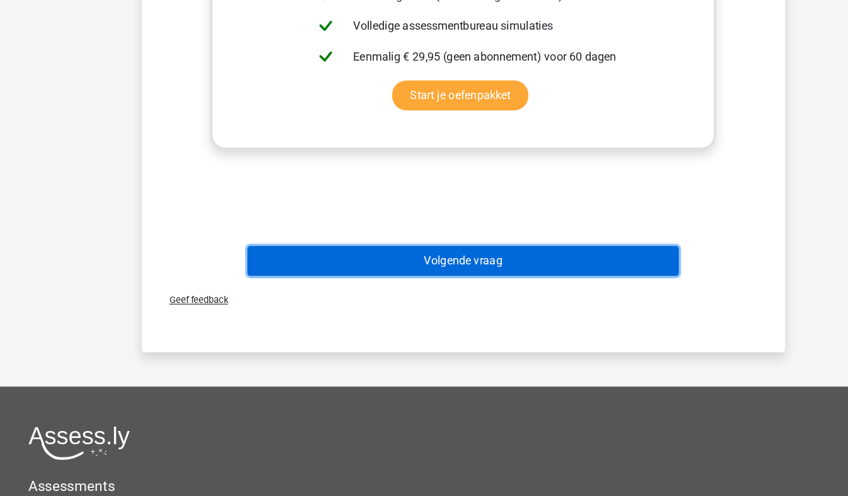
click at [485, 293] on button "Volgende vraag" at bounding box center [423, 287] width 381 height 26
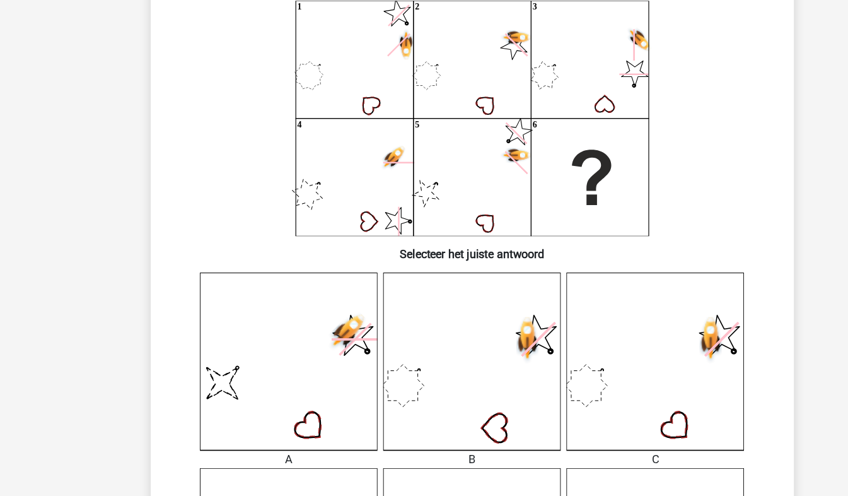
scroll to position [0, 0]
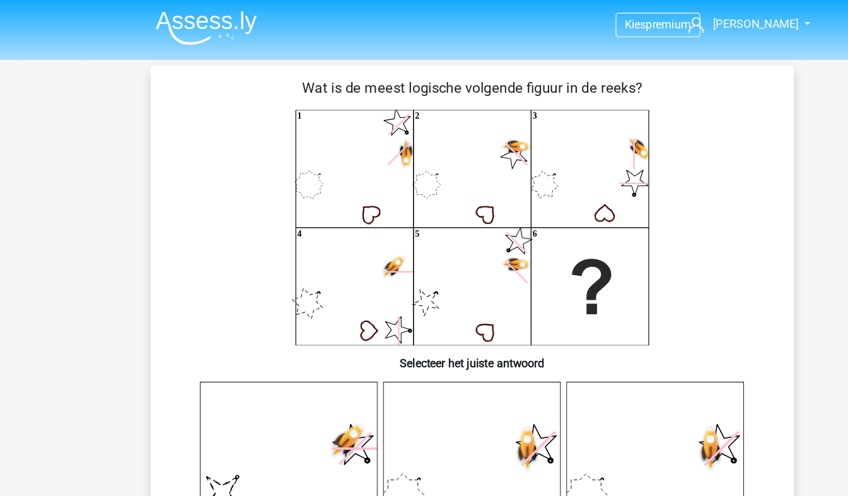
click at [502, 242] on icon "1 2 3 4 5 6" at bounding box center [424, 201] width 508 height 208
click at [318, 189] on icon "1 2 3 4 5 6" at bounding box center [424, 201] width 508 height 208
click at [445, 187] on icon "1 2 3 4 5 6" at bounding box center [424, 201] width 508 height 208
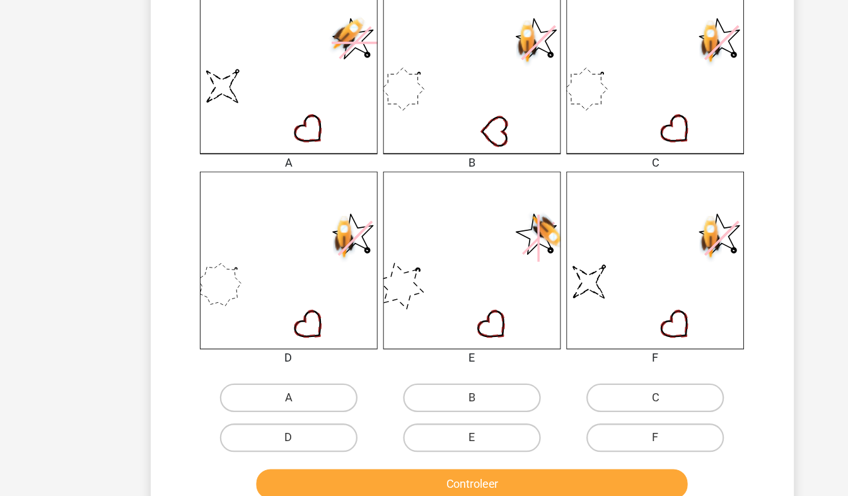
scroll to position [346, 0]
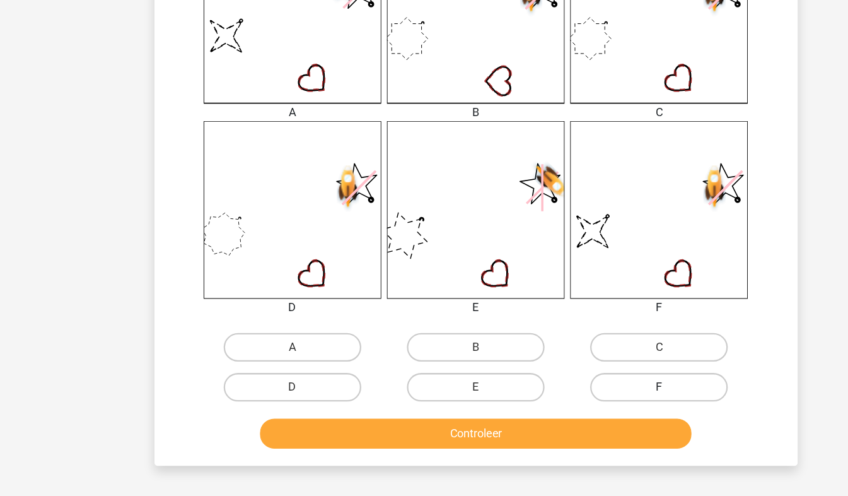
click at [587, 407] on label "F" at bounding box center [586, 398] width 122 height 25
click at [587, 407] on input "F" at bounding box center [590, 403] width 8 height 8
radio input "true"
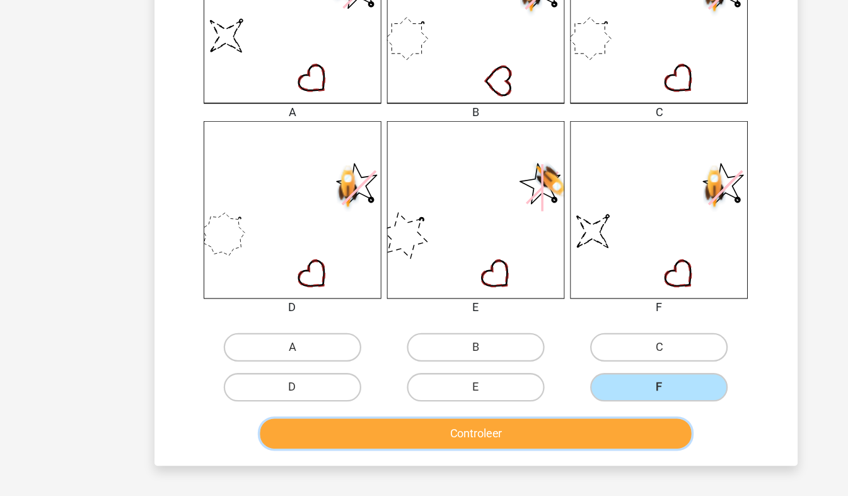
click at [560, 429] on button "Controleer" at bounding box center [423, 440] width 381 height 26
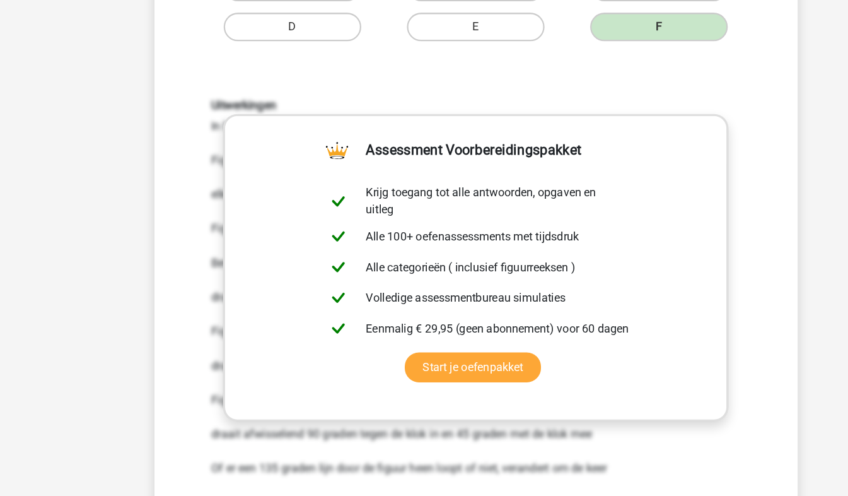
scroll to position [736, 0]
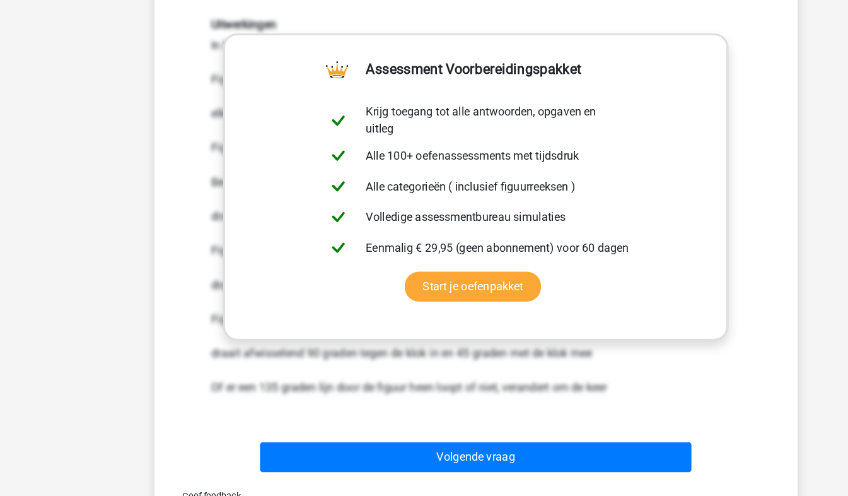
click at [463, 446] on div "Volgende vraag" at bounding box center [424, 459] width 528 height 42
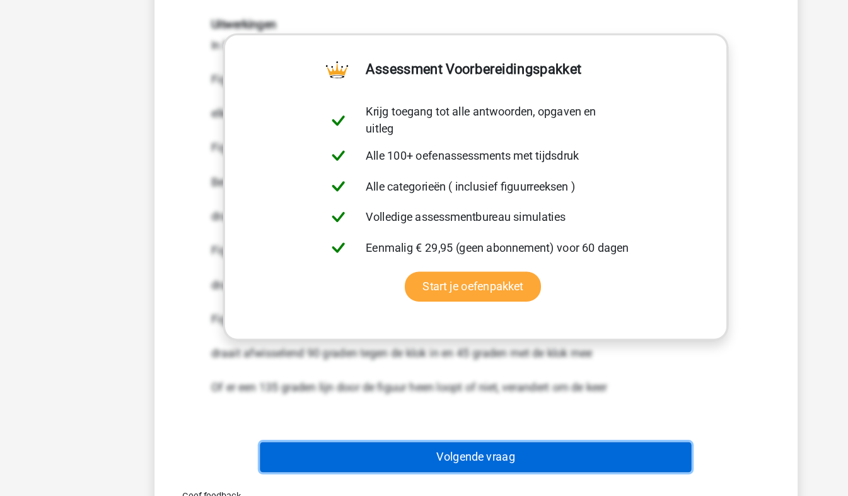
click at [465, 456] on button "Volgende vraag" at bounding box center [423, 461] width 381 height 26
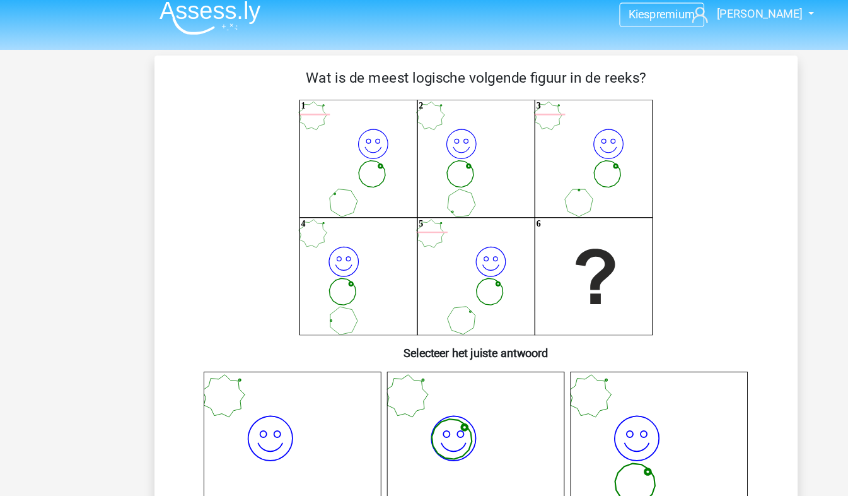
scroll to position [8, 0]
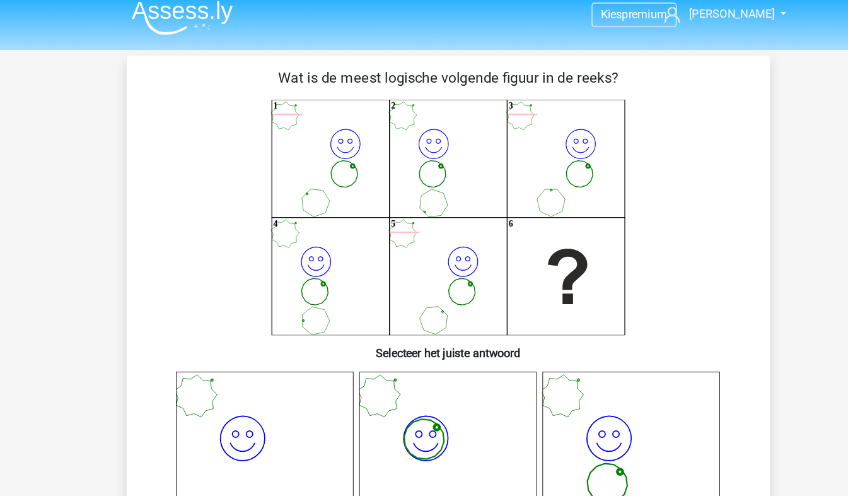
click at [415, 192] on icon "image/svg+xml 1 image/svg+xml 2 image/svg+xml 3 image/svg+xml 4 image/svg+xml" at bounding box center [424, 193] width 508 height 208
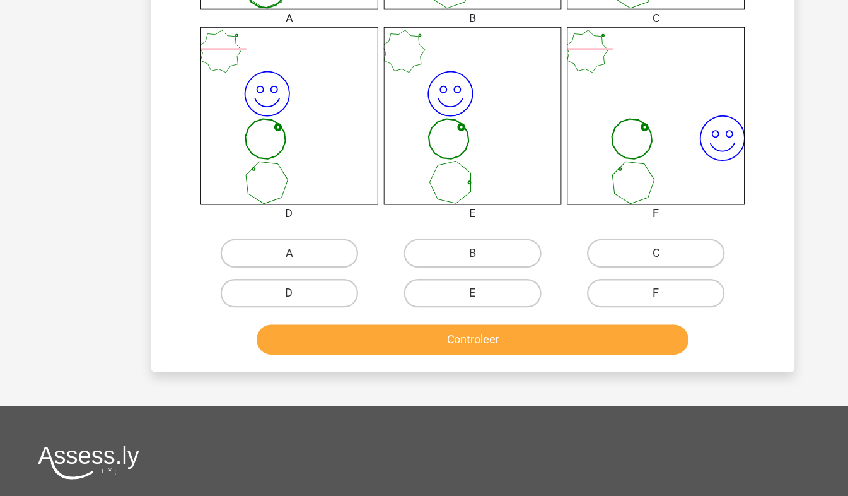
scroll to position [455, 0]
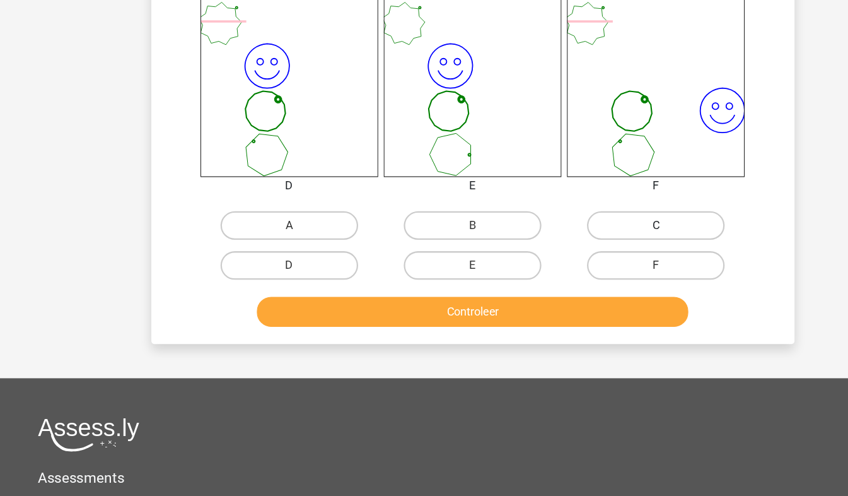
click at [566, 252] on label "C" at bounding box center [586, 254] width 122 height 25
click at [586, 255] on input "C" at bounding box center [590, 259] width 8 height 8
radio input "true"
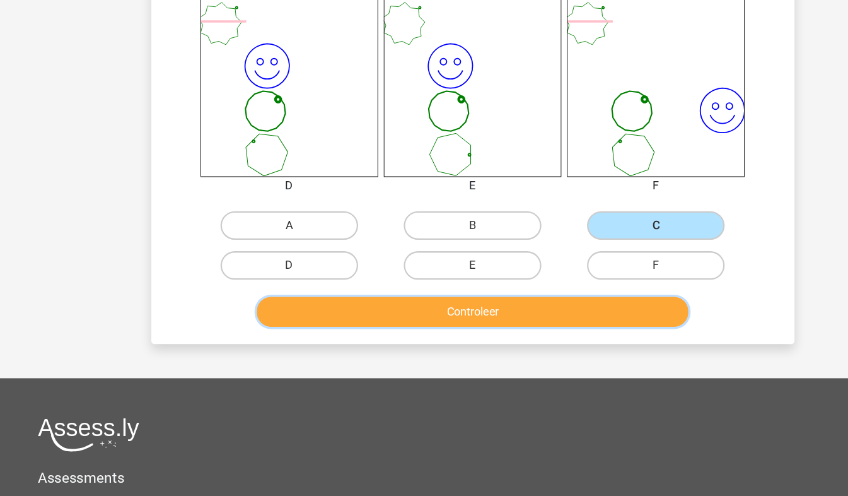
click at [510, 334] on button "Controleer" at bounding box center [423, 331] width 381 height 26
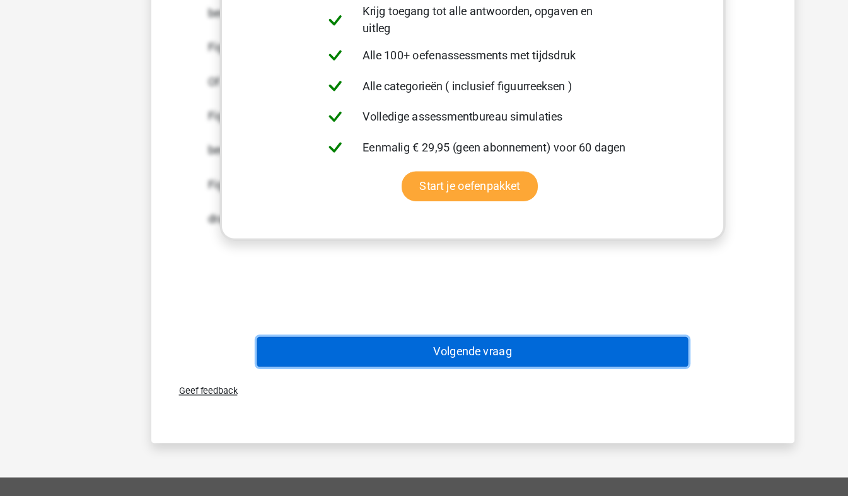
click at [496, 361] on button "Volgende vraag" at bounding box center [423, 365] width 381 height 26
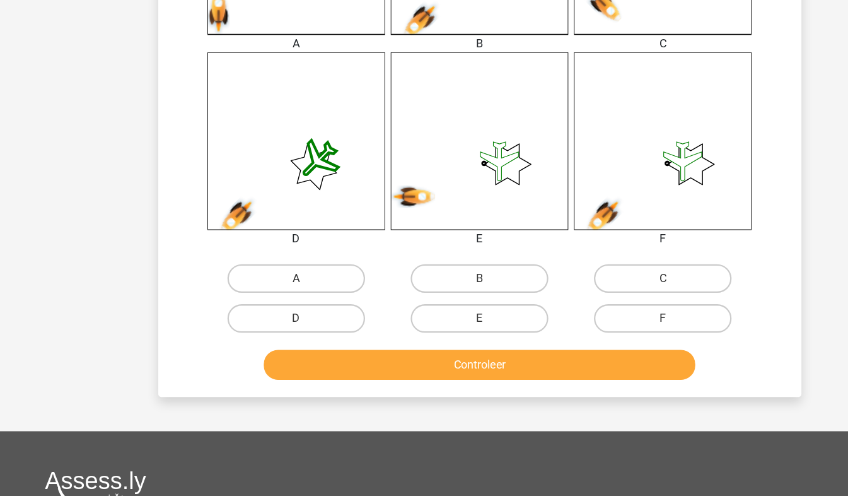
scroll to position [411, 0]
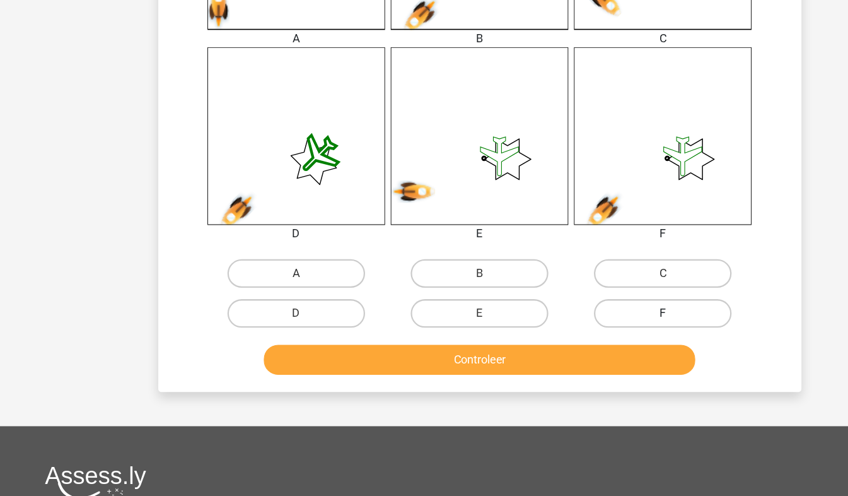
click at [600, 330] on label "F" at bounding box center [586, 334] width 122 height 25
click at [595, 334] on input "F" at bounding box center [590, 338] width 8 height 8
radio input "true"
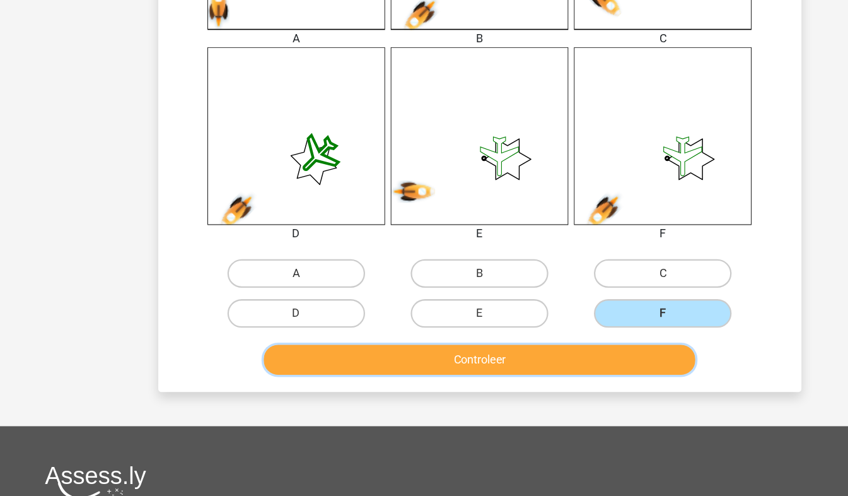
click at [533, 366] on button "Controleer" at bounding box center [423, 375] width 381 height 26
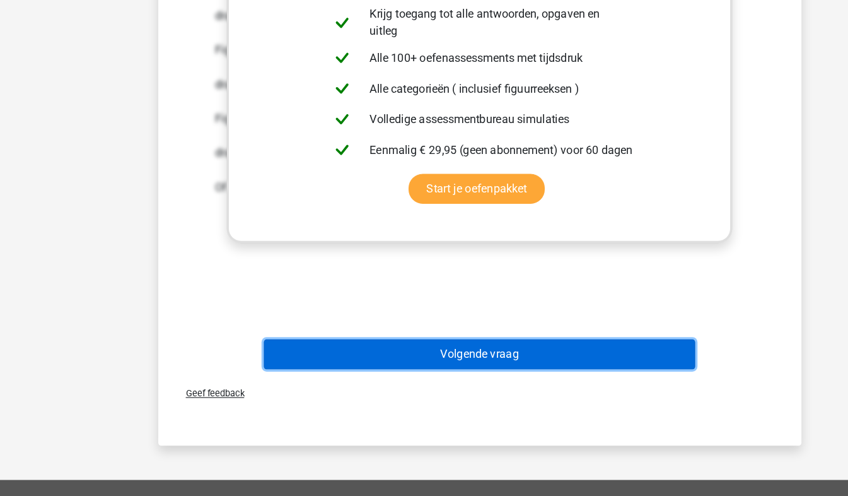
click at [533, 366] on button "Volgende vraag" at bounding box center [423, 370] width 381 height 26
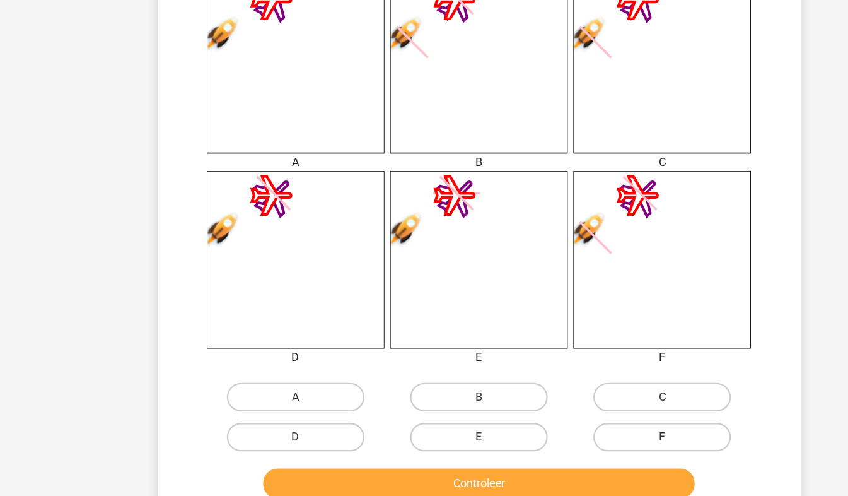
scroll to position [308, 0]
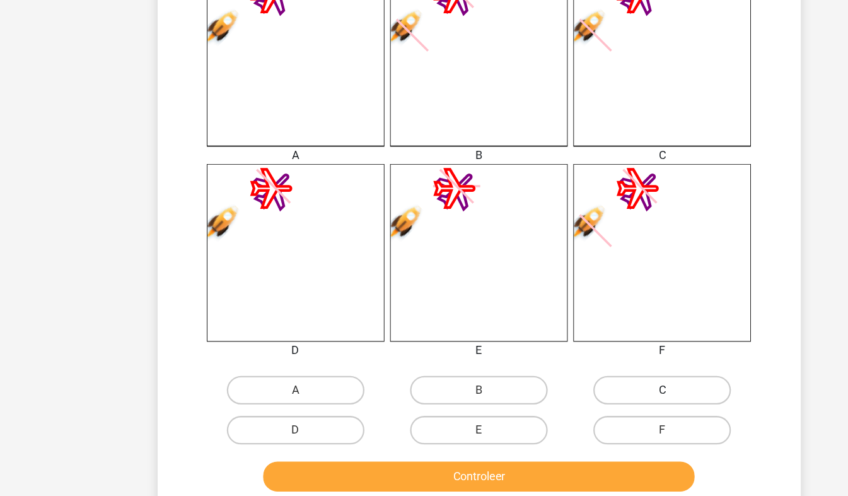
click at [589, 397] on label "C" at bounding box center [586, 401] width 122 height 25
click at [589, 402] on input "C" at bounding box center [590, 406] width 8 height 8
radio input "true"
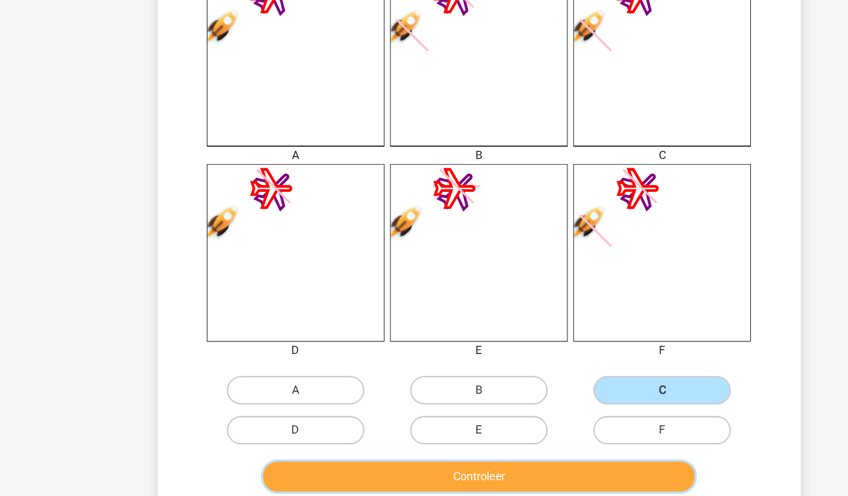
click at [519, 472] on button "Controleer" at bounding box center [423, 478] width 381 height 26
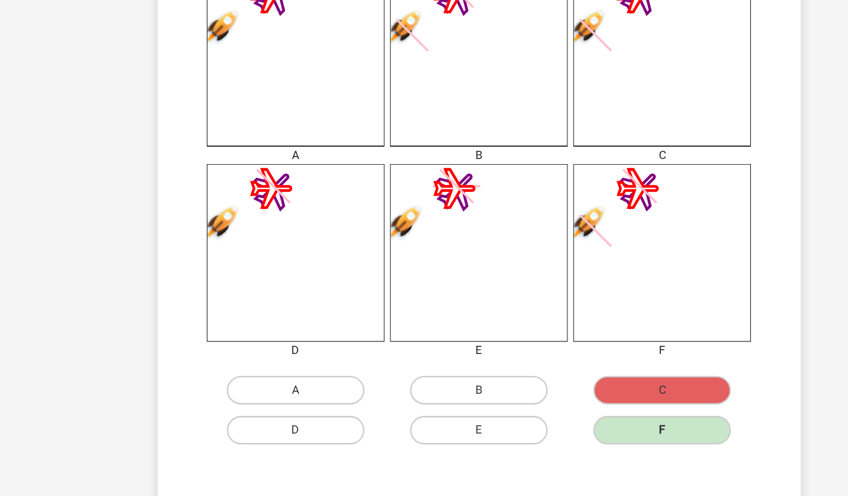
click at [580, 442] on label "F" at bounding box center [586, 436] width 122 height 25
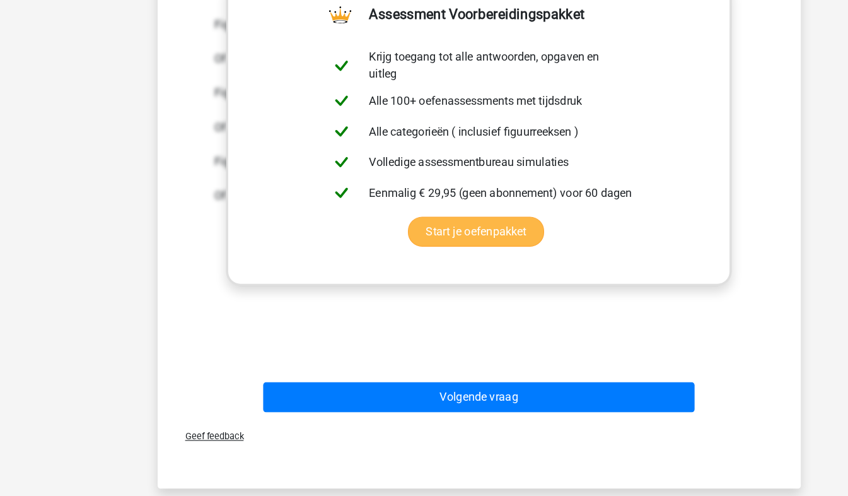
scroll to position [786, 0]
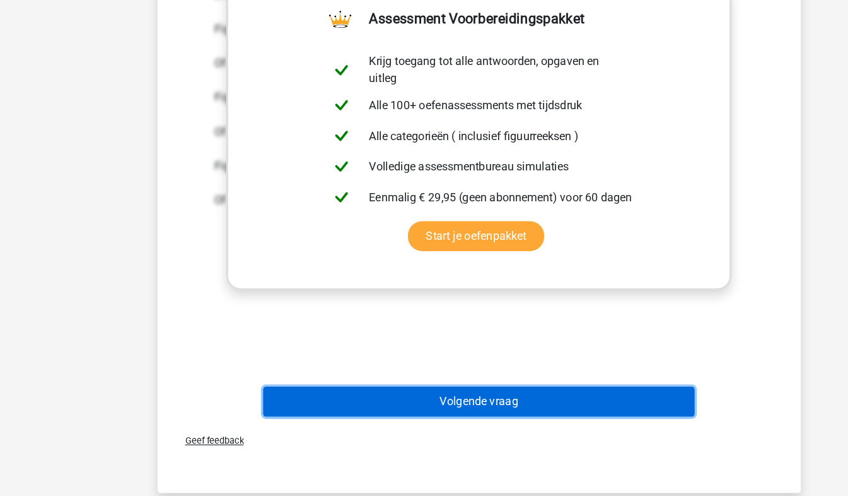
click at [516, 404] on button "Volgende vraag" at bounding box center [423, 406] width 381 height 26
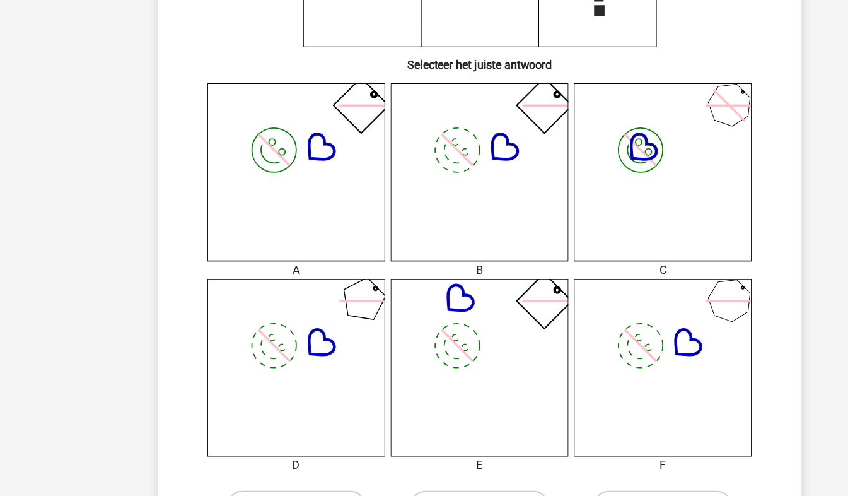
scroll to position [392, 0]
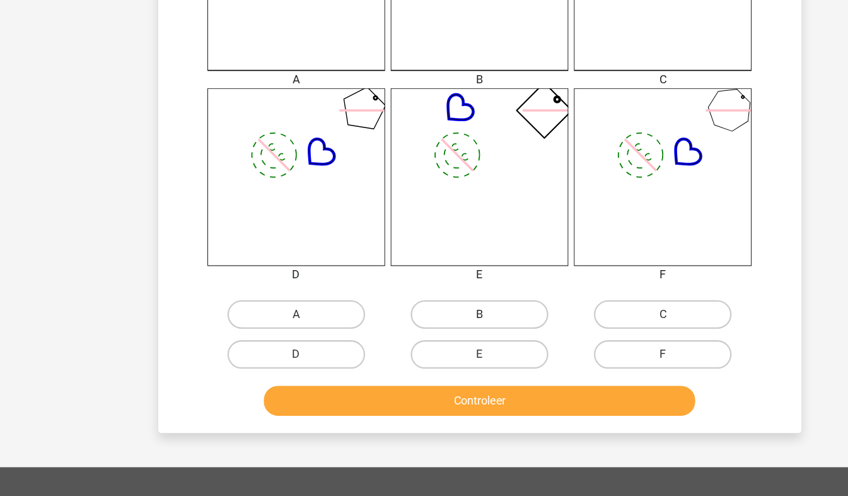
click at [438, 318] on label "B" at bounding box center [424, 318] width 122 height 25
click at [432, 318] on input "B" at bounding box center [428, 322] width 8 height 8
radio input "true"
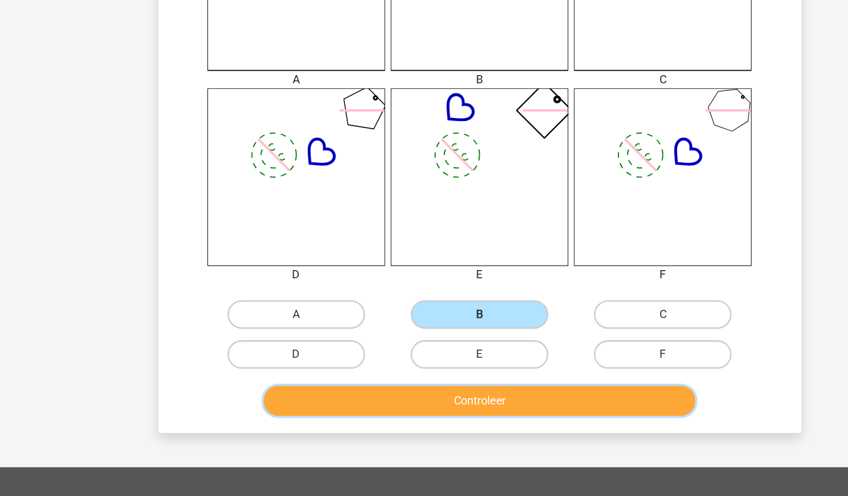
click at [451, 395] on button "Controleer" at bounding box center [423, 394] width 381 height 26
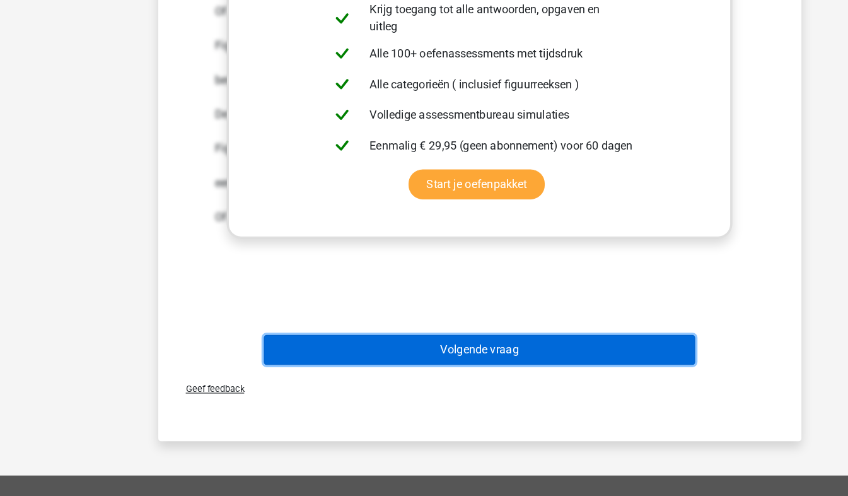
click at [450, 370] on button "Volgende vraag" at bounding box center [423, 365] width 381 height 26
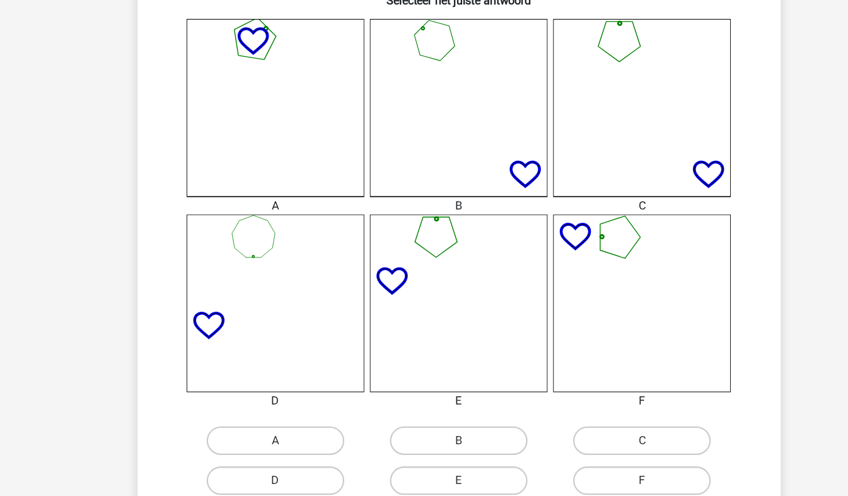
scroll to position [278, 0]
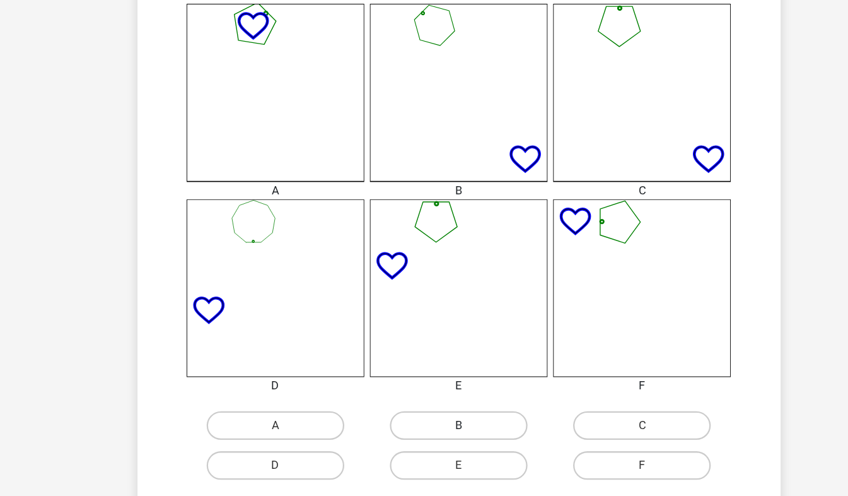
click at [410, 423] on label "B" at bounding box center [424, 431] width 122 height 25
click at [424, 432] on input "B" at bounding box center [428, 436] width 8 height 8
radio input "true"
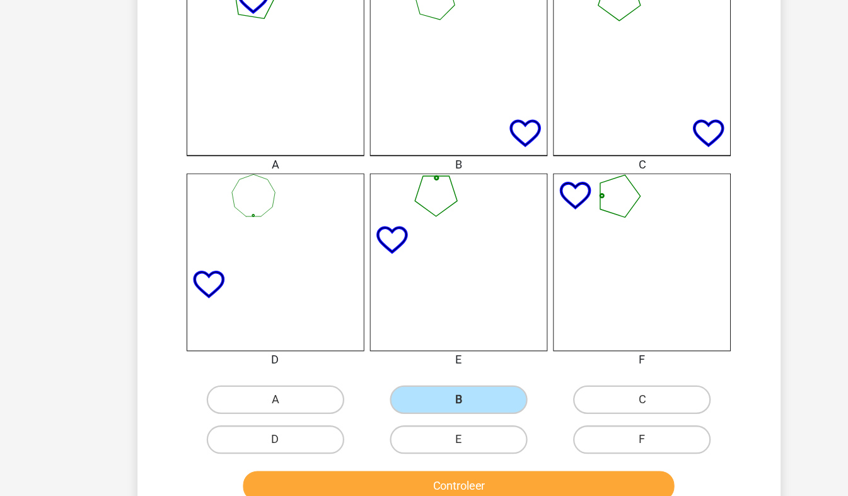
scroll to position [300, 0]
click at [584, 442] on label "F" at bounding box center [586, 444] width 122 height 25
click at [586, 445] on input "F" at bounding box center [590, 449] width 8 height 8
radio input "true"
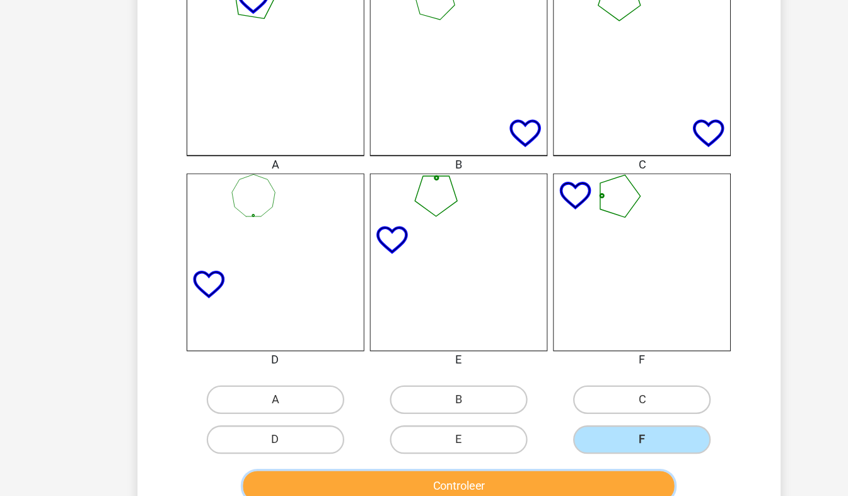
click at [566, 482] on button "Controleer" at bounding box center [423, 486] width 381 height 26
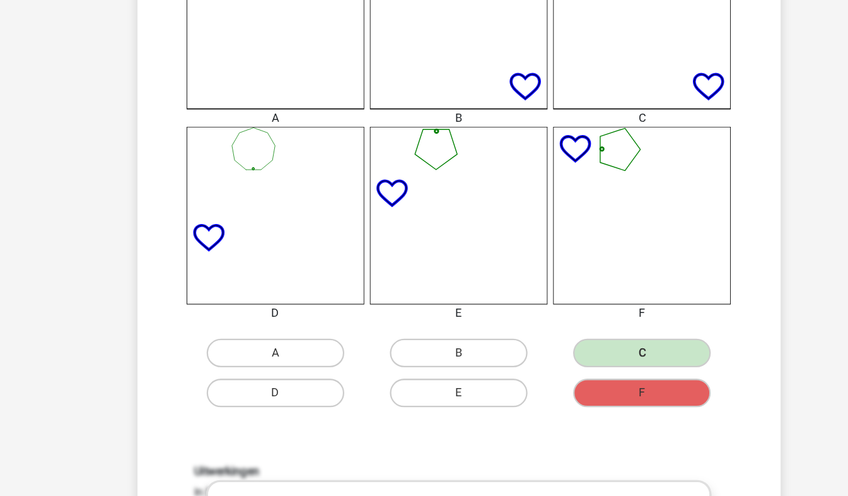
scroll to position [348, 0]
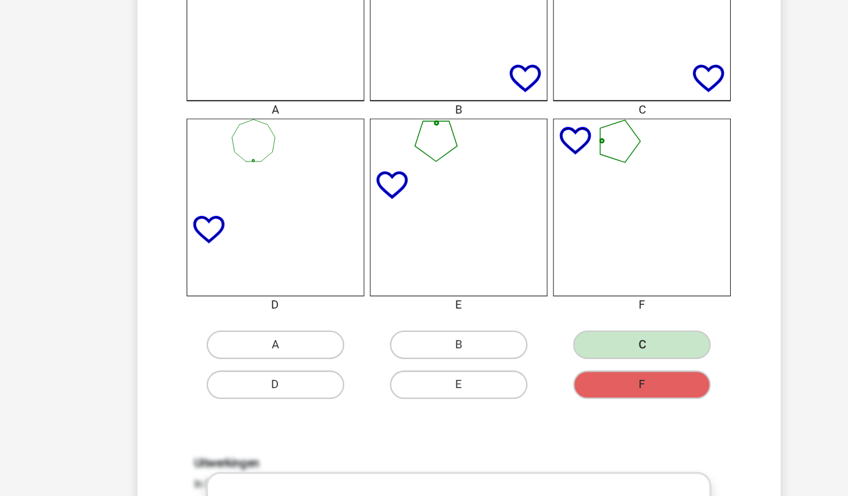
click at [579, 399] on label "F" at bounding box center [586, 397] width 122 height 25
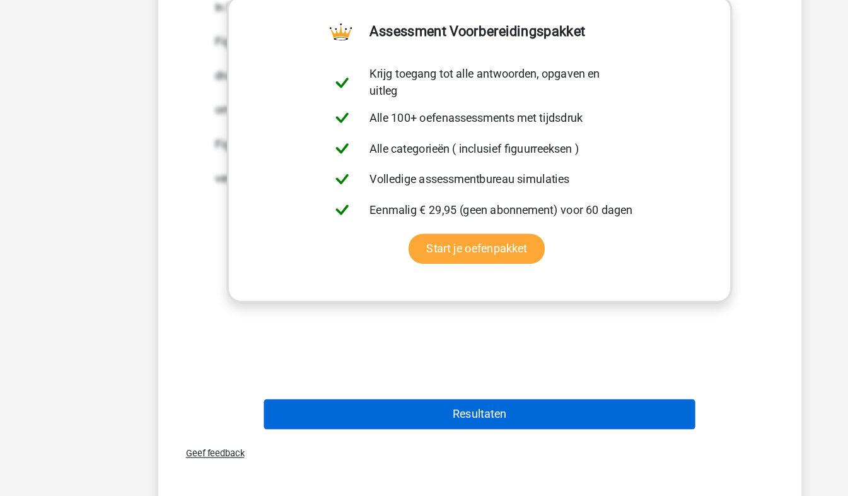
scroll to position [919, 0]
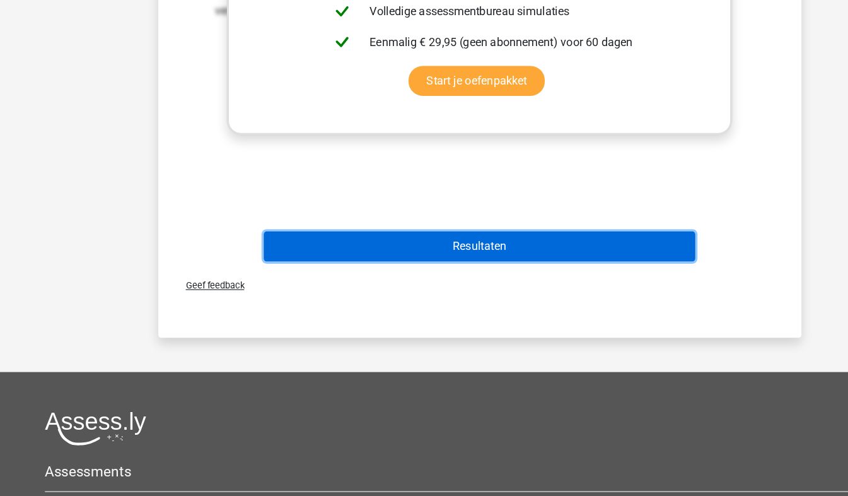
click at [481, 281] on button "Resultaten" at bounding box center [423, 273] width 381 height 26
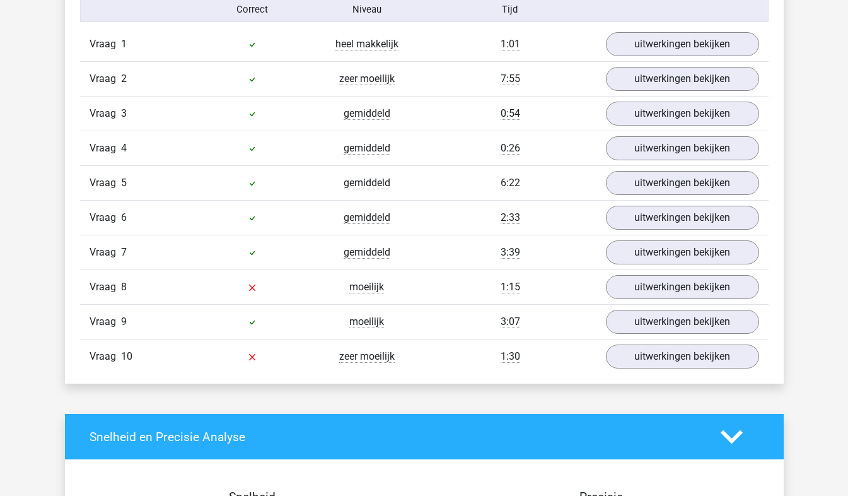
scroll to position [1060, 0]
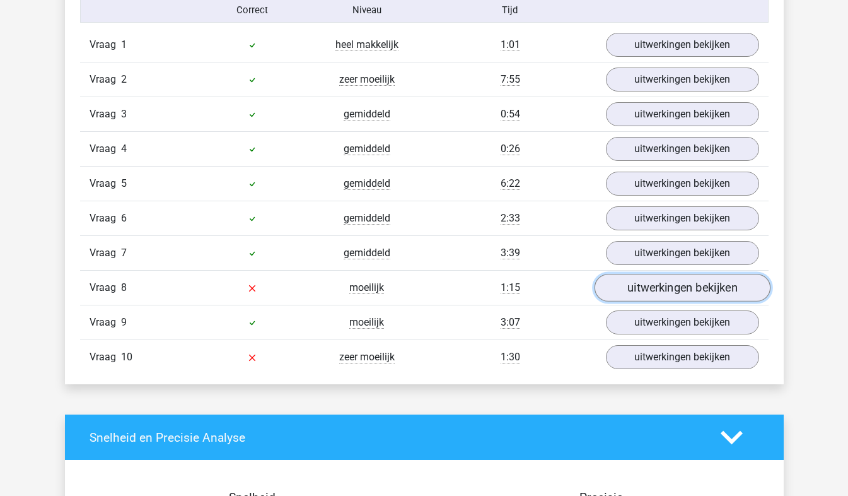
click at [652, 295] on link "uitwerkingen bekijken" at bounding box center [682, 288] width 176 height 28
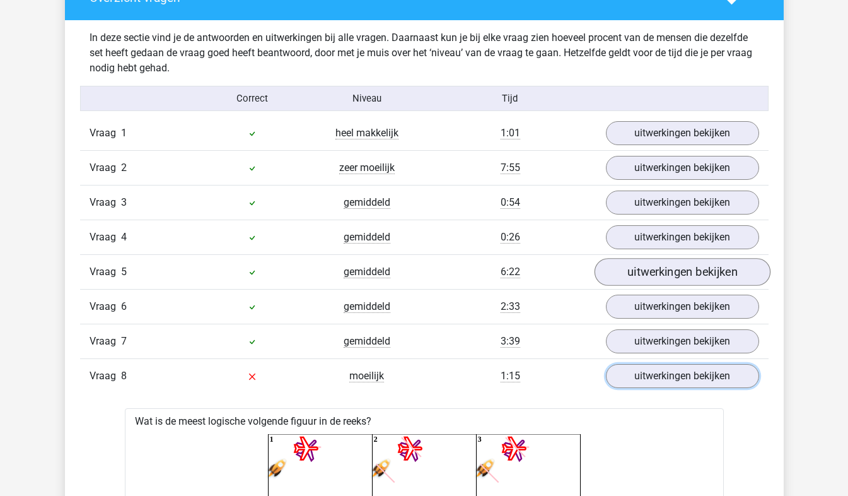
scroll to position [964, 0]
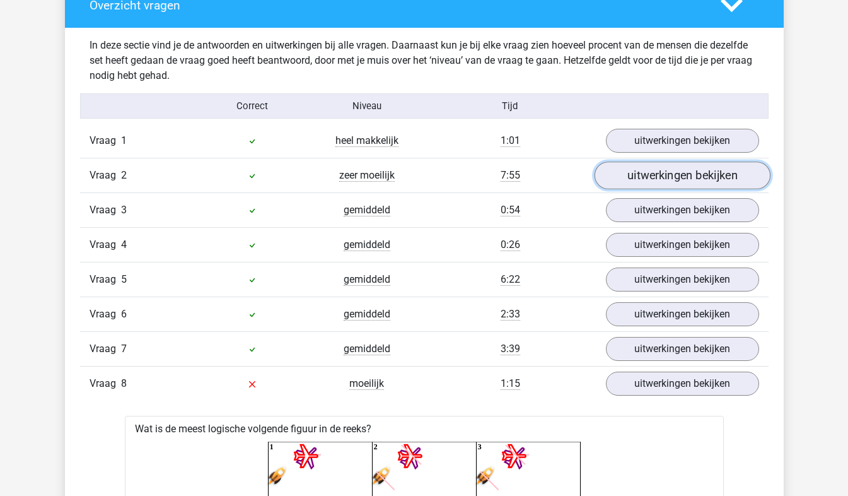
click at [690, 176] on link "uitwerkingen bekijken" at bounding box center [682, 176] width 176 height 28
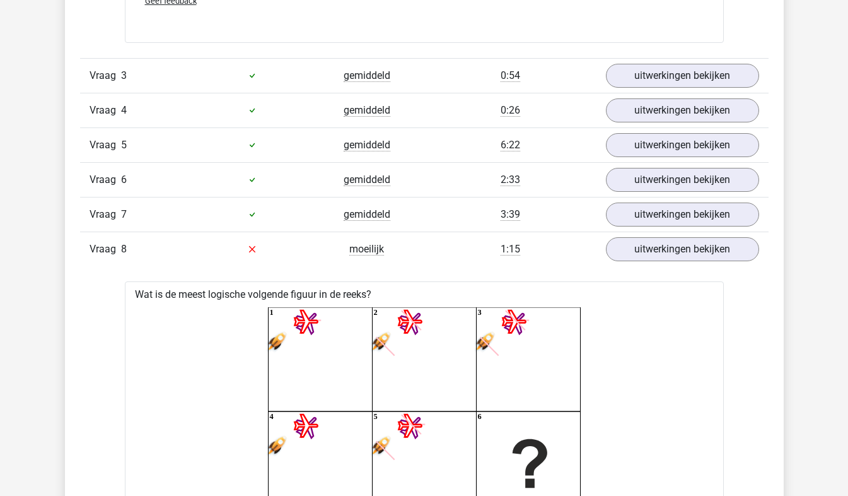
scroll to position [2243, 0]
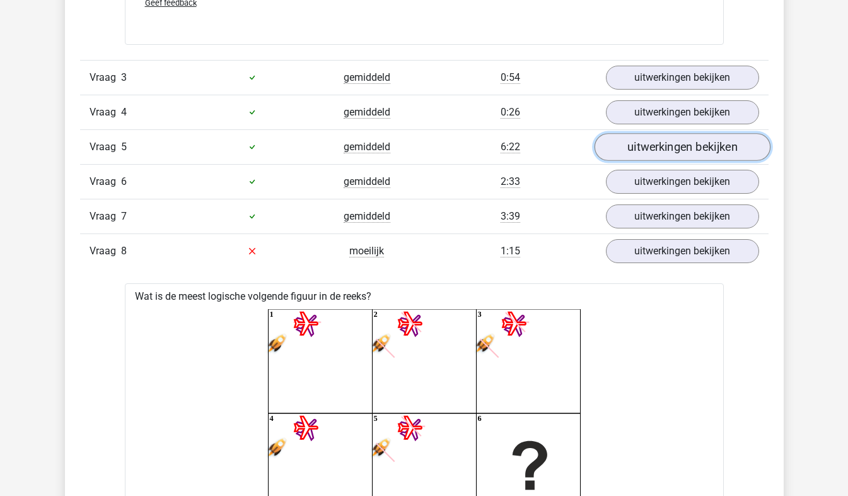
click at [659, 144] on link "uitwerkingen bekijken" at bounding box center [682, 147] width 176 height 28
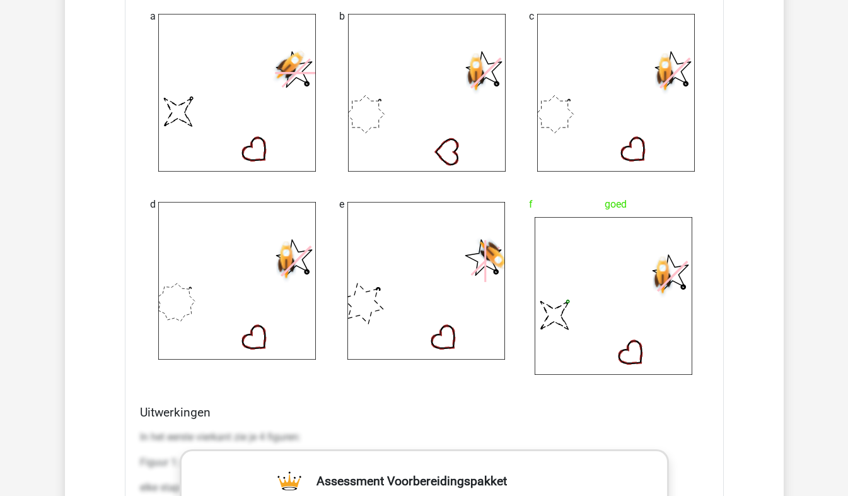
scroll to position [2647, 0]
